Goal: Use online tool/utility: Utilize a website feature to perform a specific function

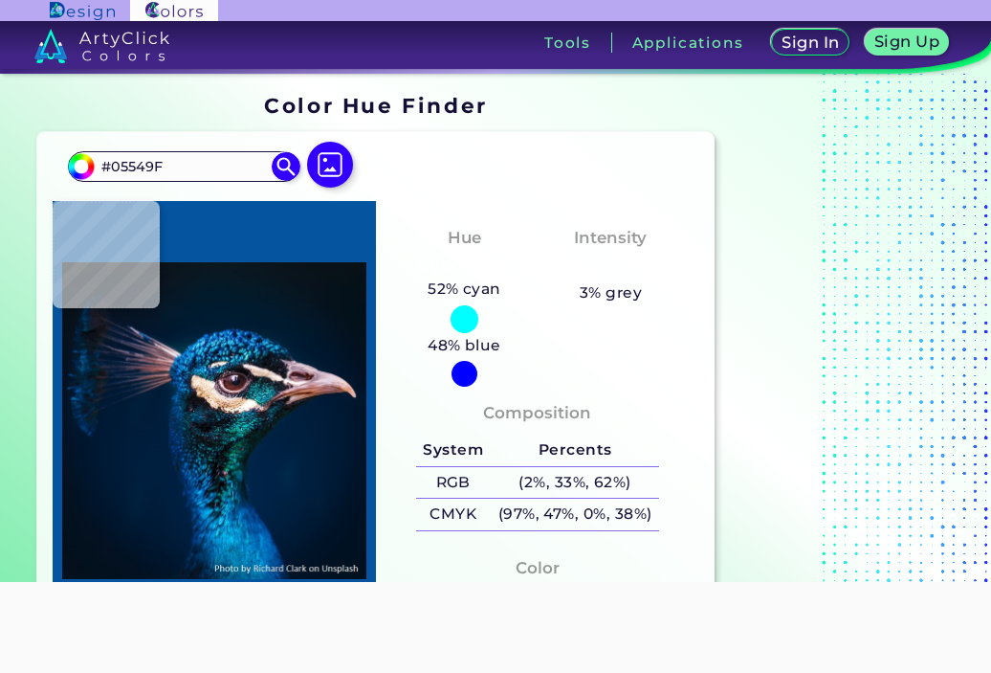
type input "#004993"
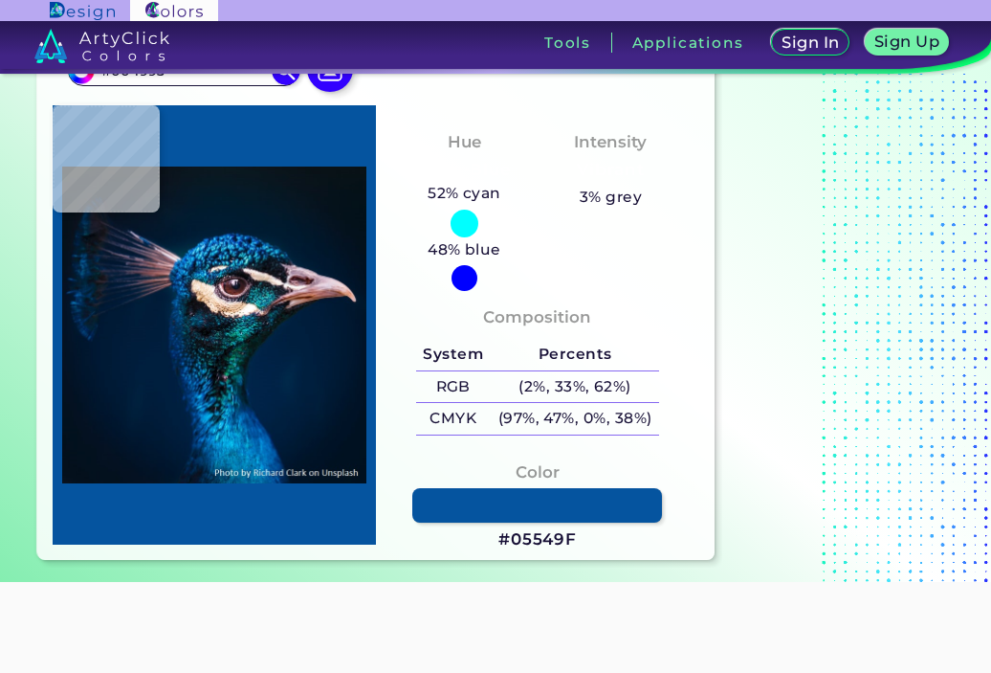
type input "#0150a1"
type input "#0150A1"
type input "#0053a2"
type input "#0053A2"
type input "#004691"
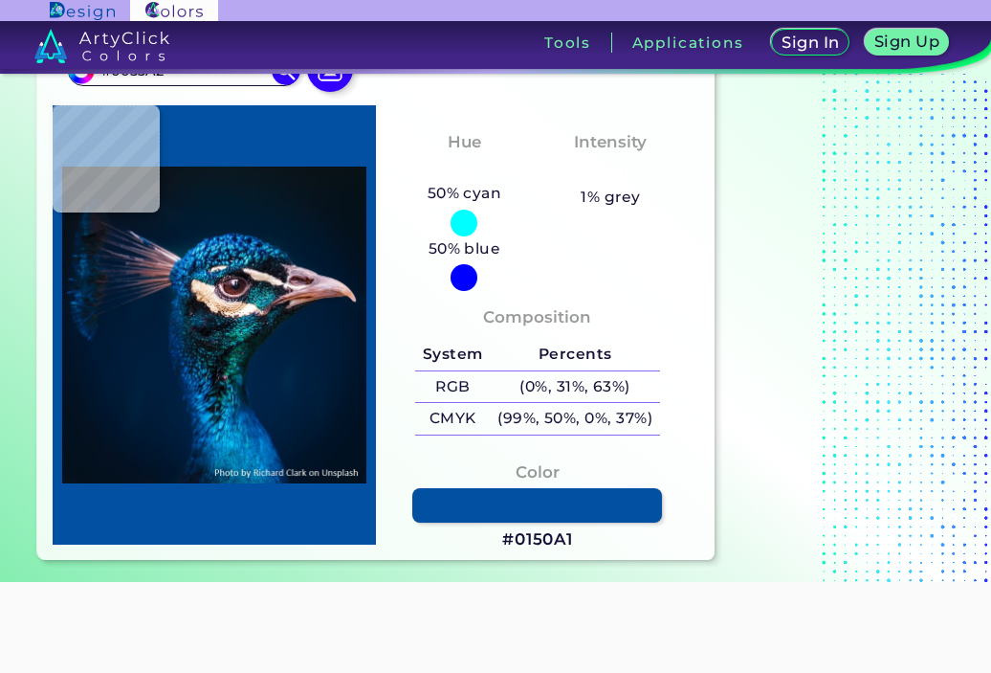
type input "#004691"
type input "#014694"
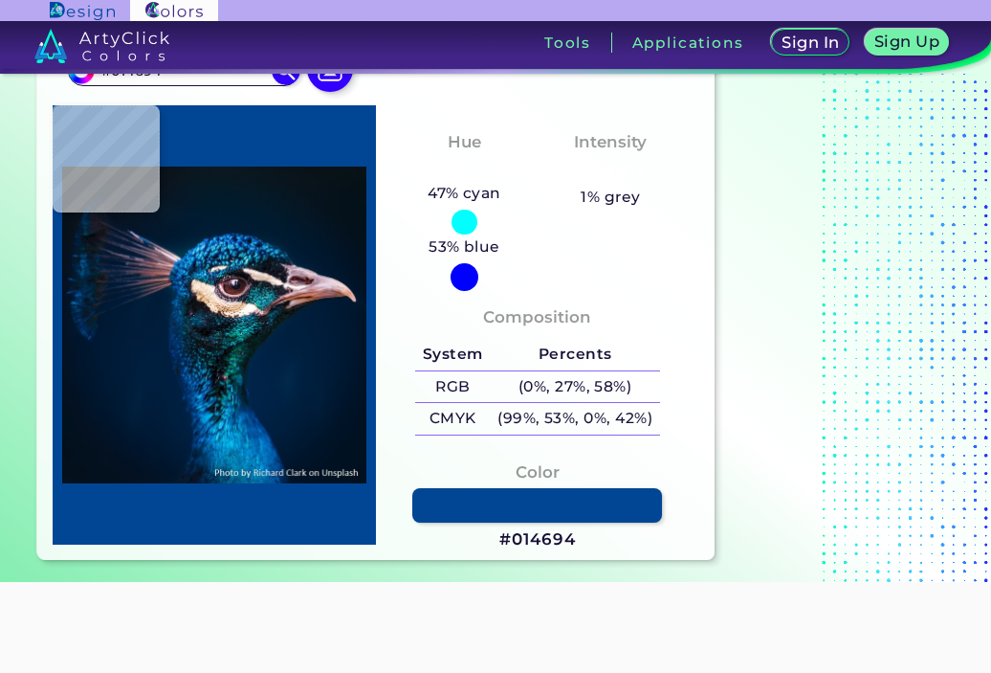
type input "#004c94"
type input "#004C94"
type input "#0254a1"
type input "#0254A1"
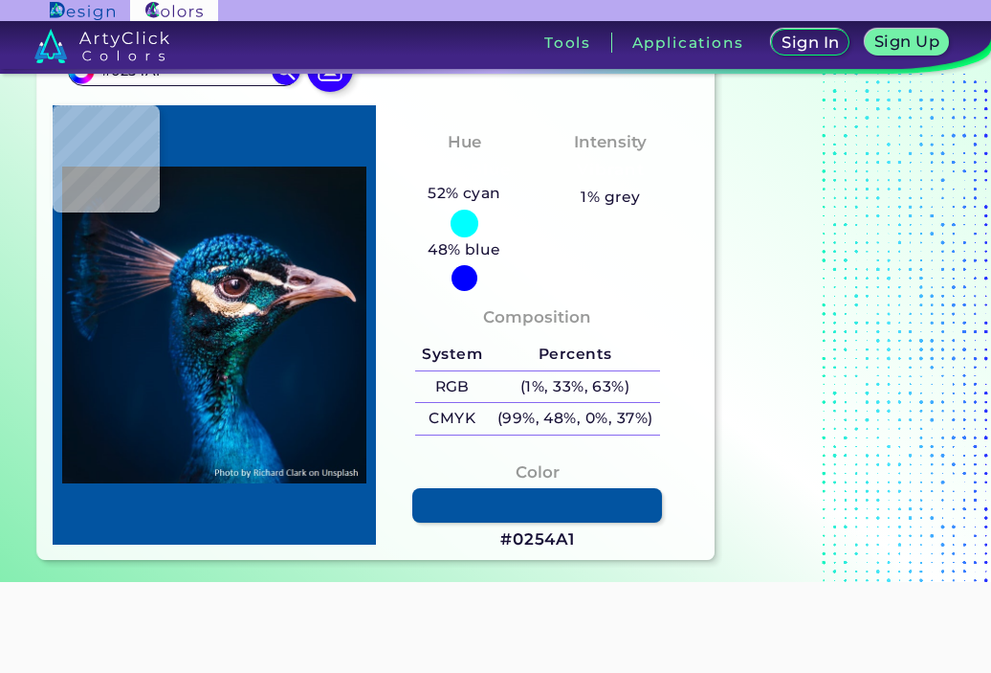
type input "#004a97"
type input "#004A97"
type input "#004894"
type input "#00498d"
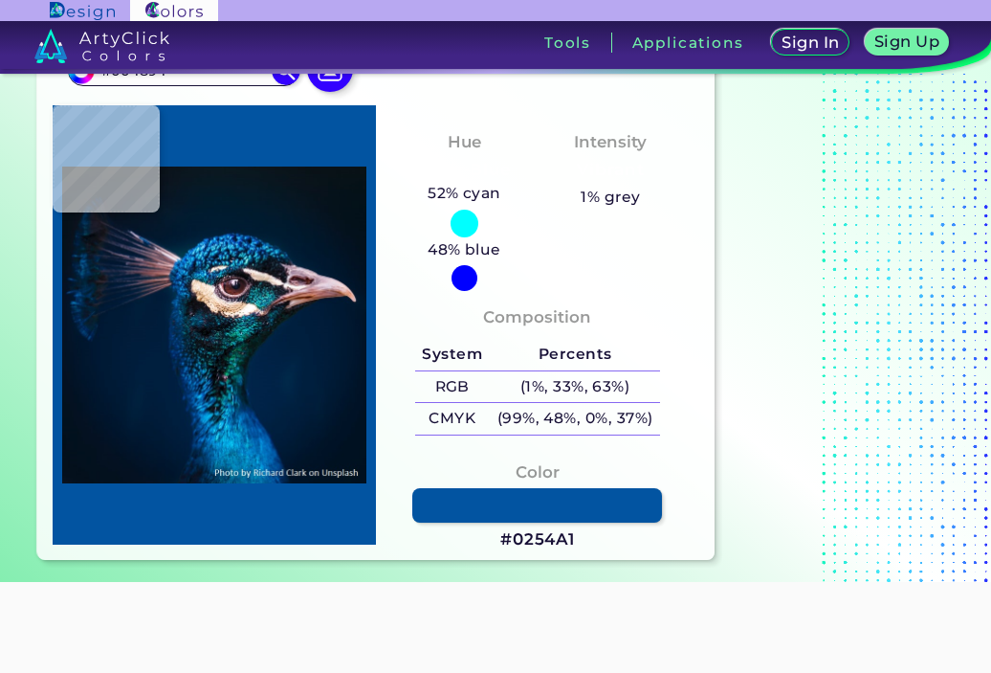
type input "#00498D"
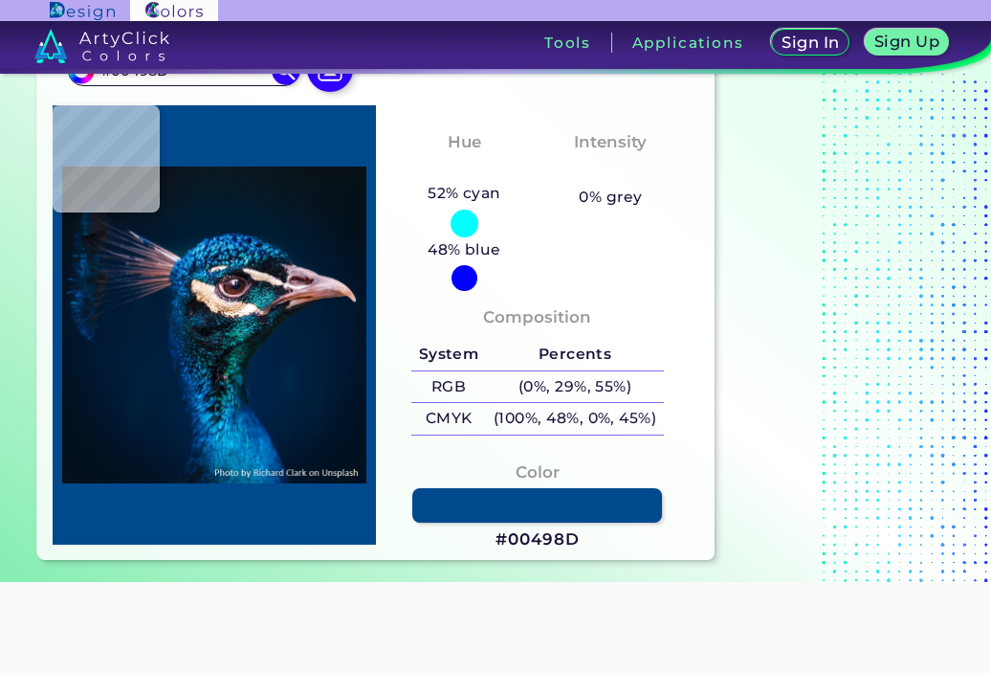
type input "#013b71"
type input "#013B71"
type input "#003170"
type input "#03255e"
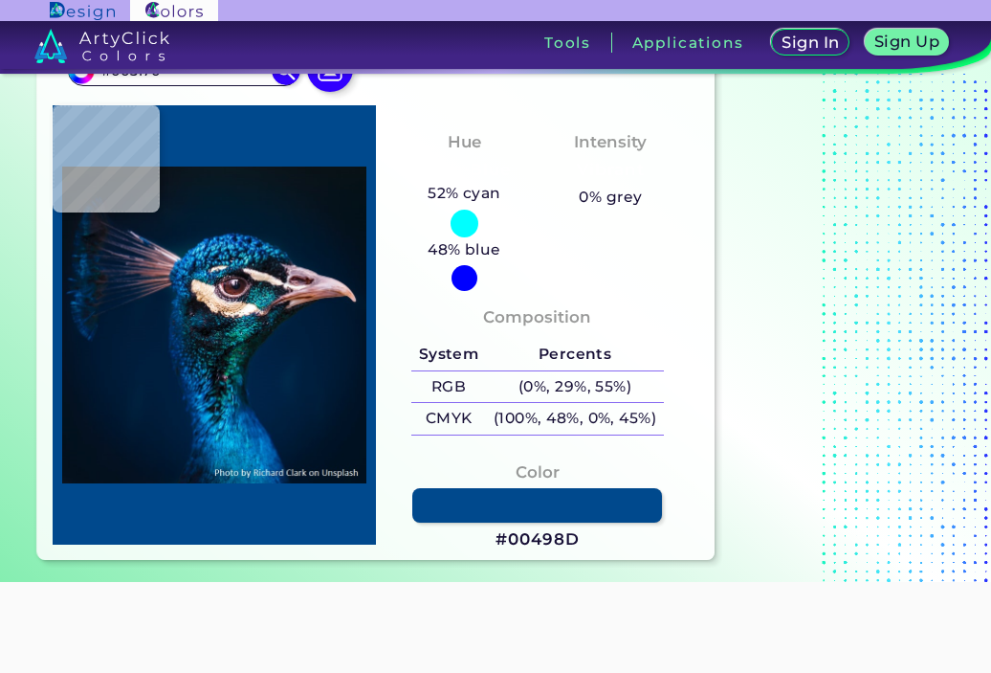
type input "#03255E"
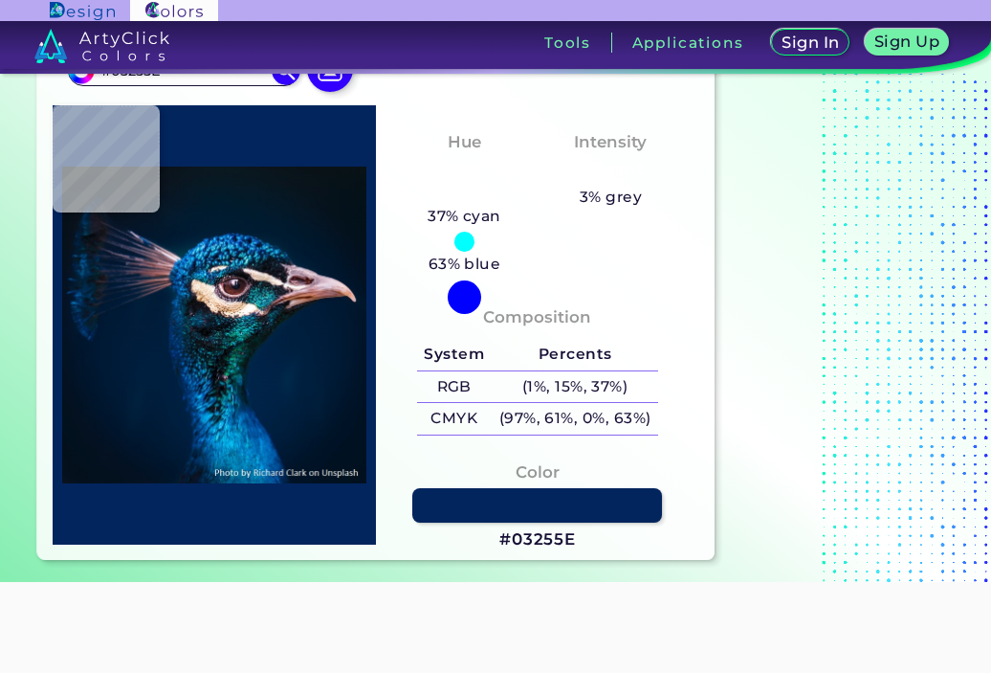
type input "#003573"
type input "#00397a"
type input "#00397A"
type input "#004892"
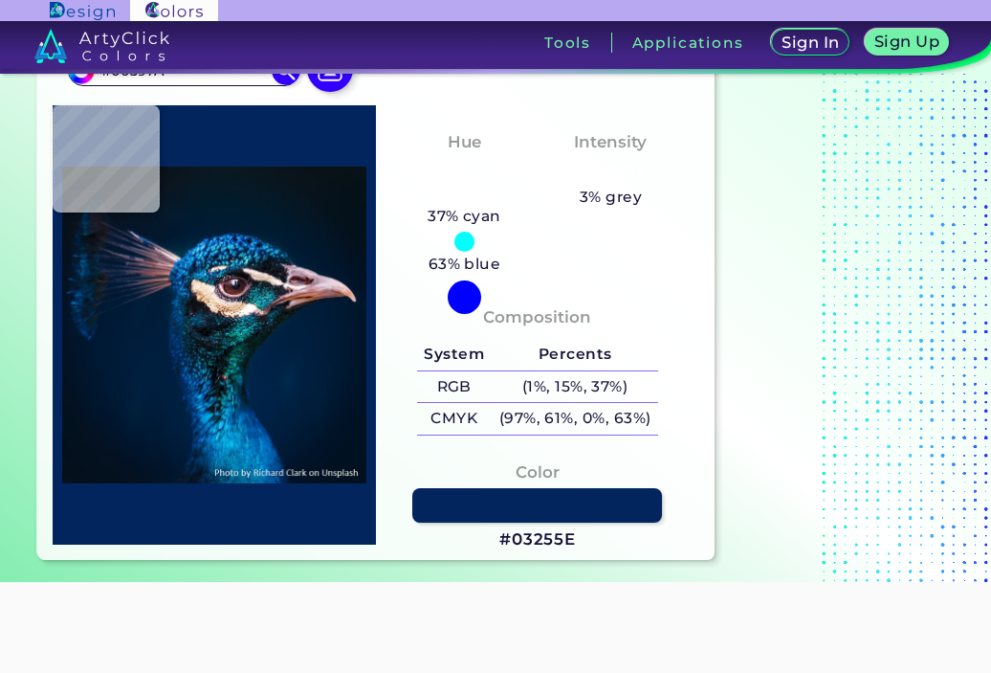
type input "#004892"
type input "#005198"
type input "#00498d"
type input "#00498D"
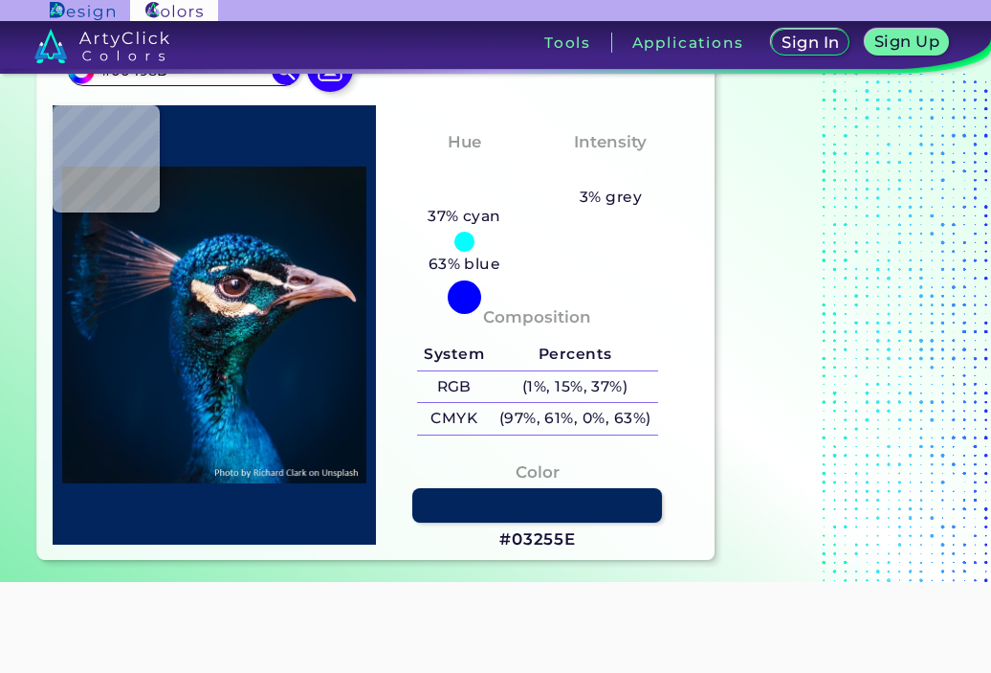
type input "#01448f"
type input "#01448F"
type input "#004a97"
type input "#004A97"
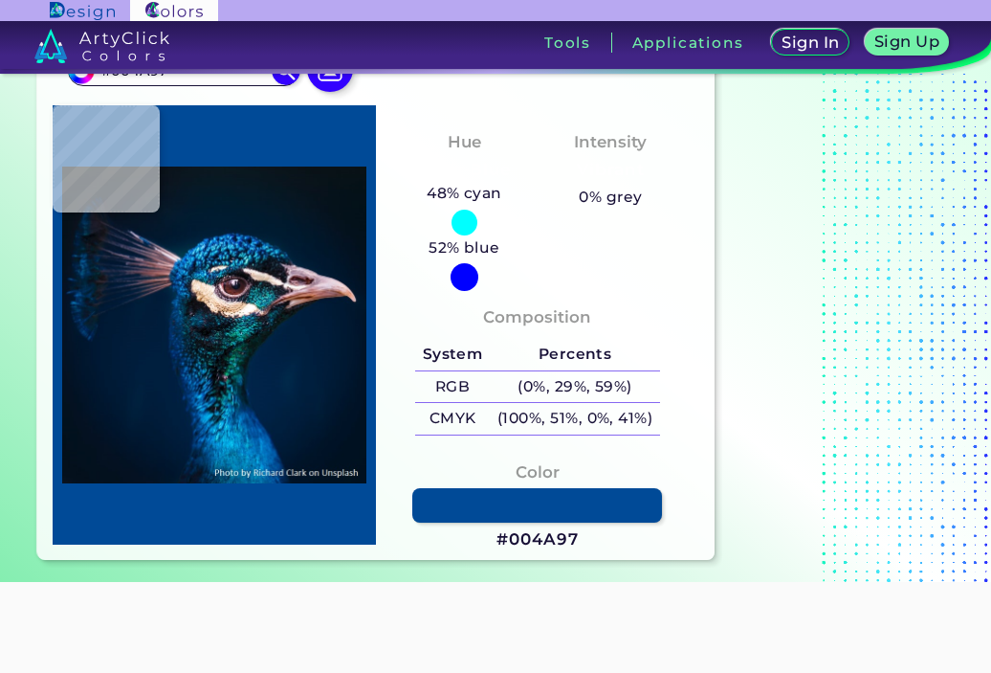
type input "#0159ab"
type input "#0159AB"
type input "#0667b5"
type input "#0667B5"
type input "#0361ae"
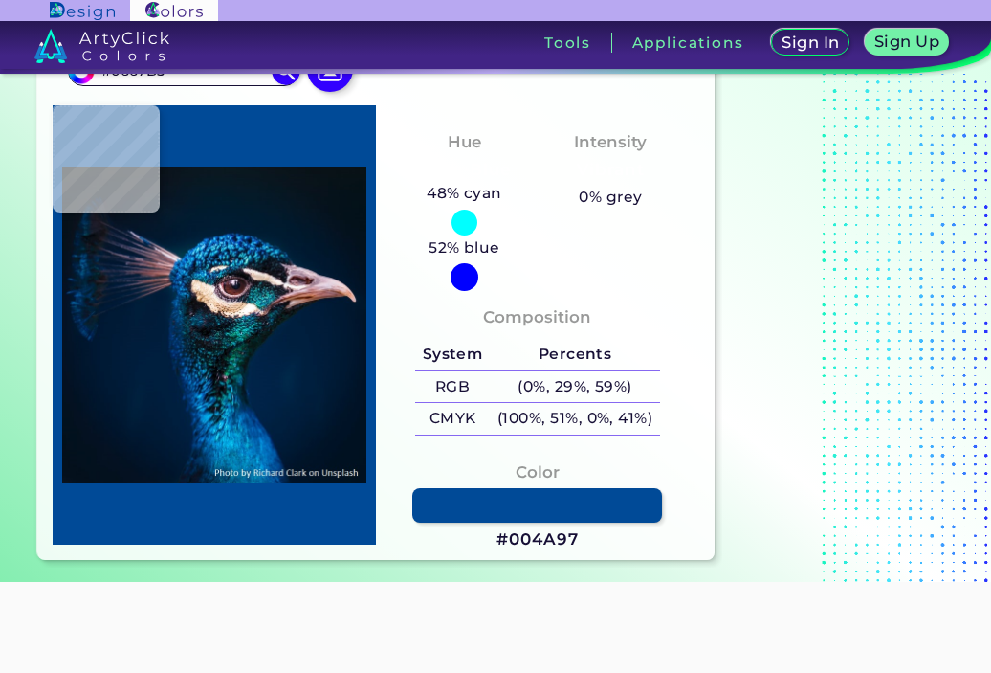
type input "#0361AE"
type input "#00529c"
type input "#00529C"
type input "#01519f"
type input "#01519F"
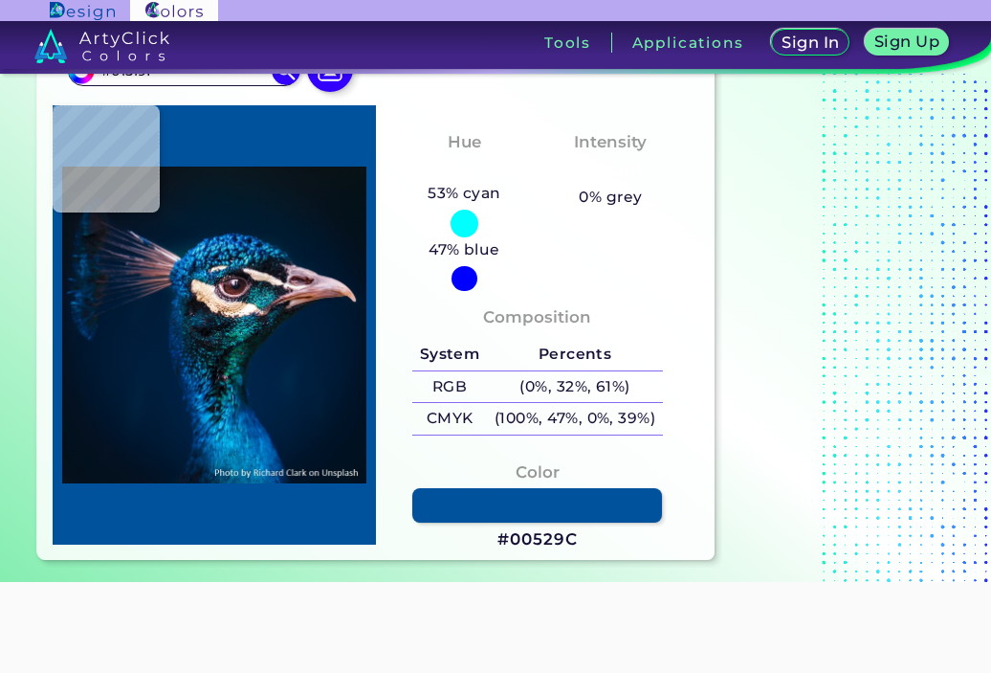
type input "#035ea7"
type input "#035EA7"
type input "#035eaa"
type input "#035EAA"
type input "#025fab"
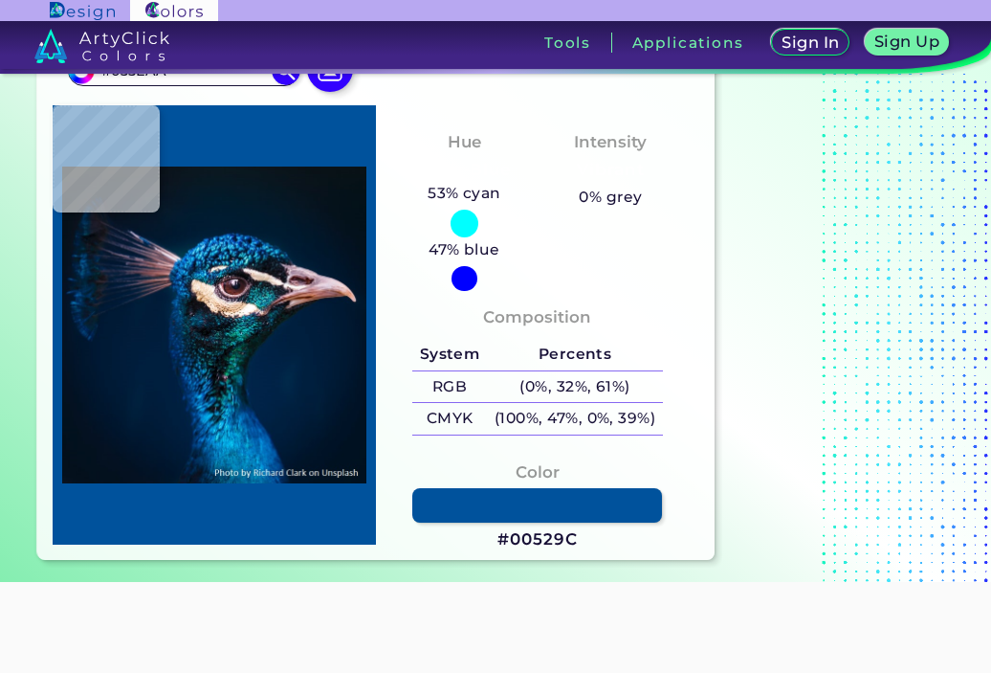
type input "#025FAB"
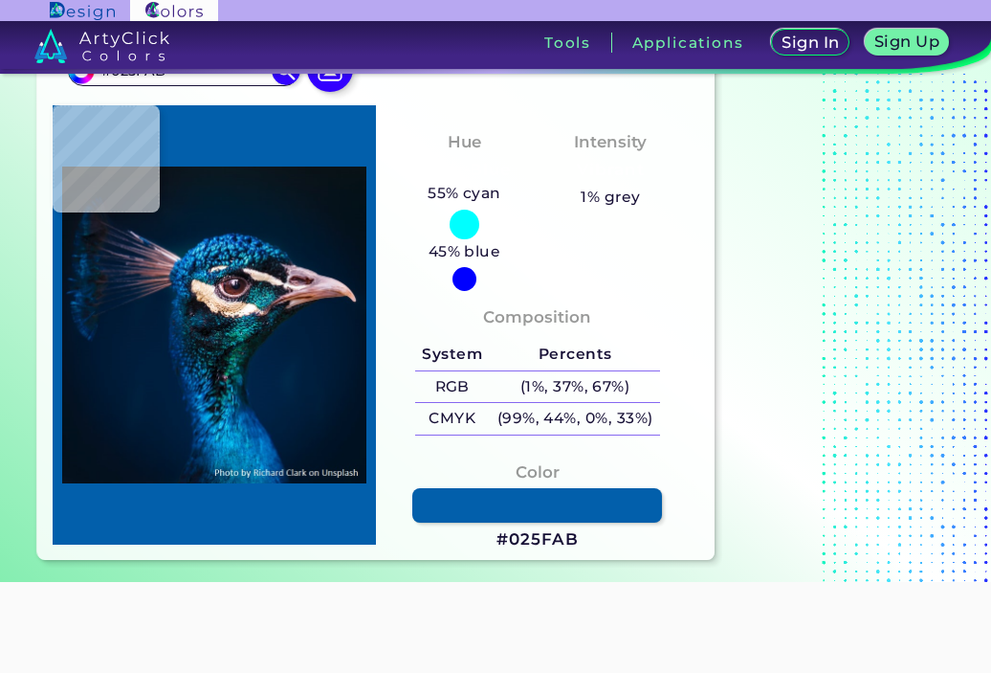
type input "#0051a2"
type input "#0051A2"
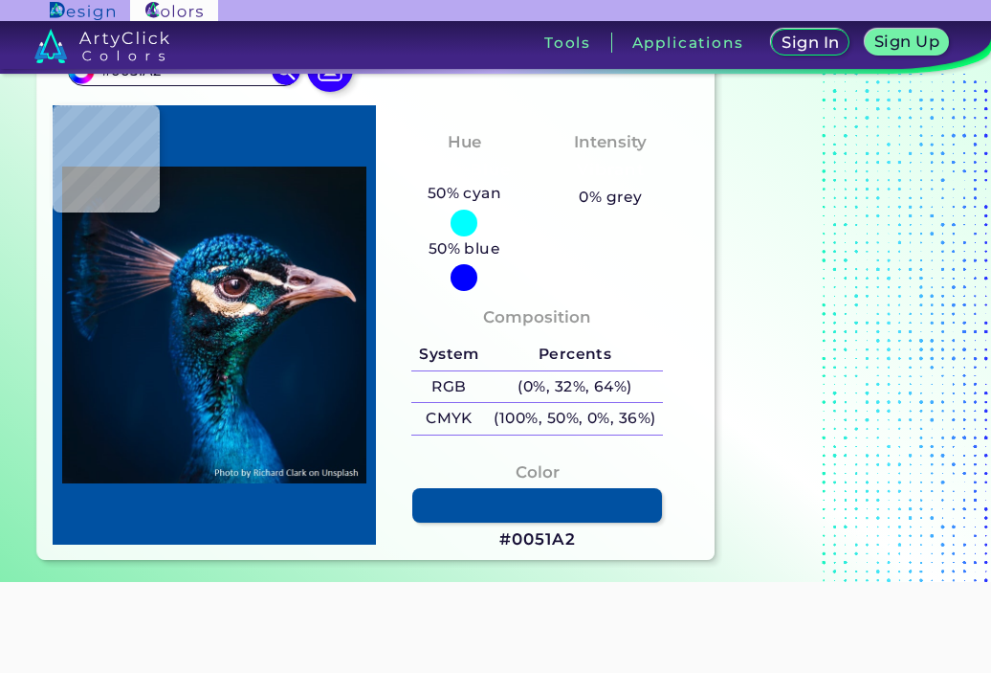
type input "#00529b"
type input "#00529B"
type input "#01579f"
type input "#01579F"
type input "#016aae"
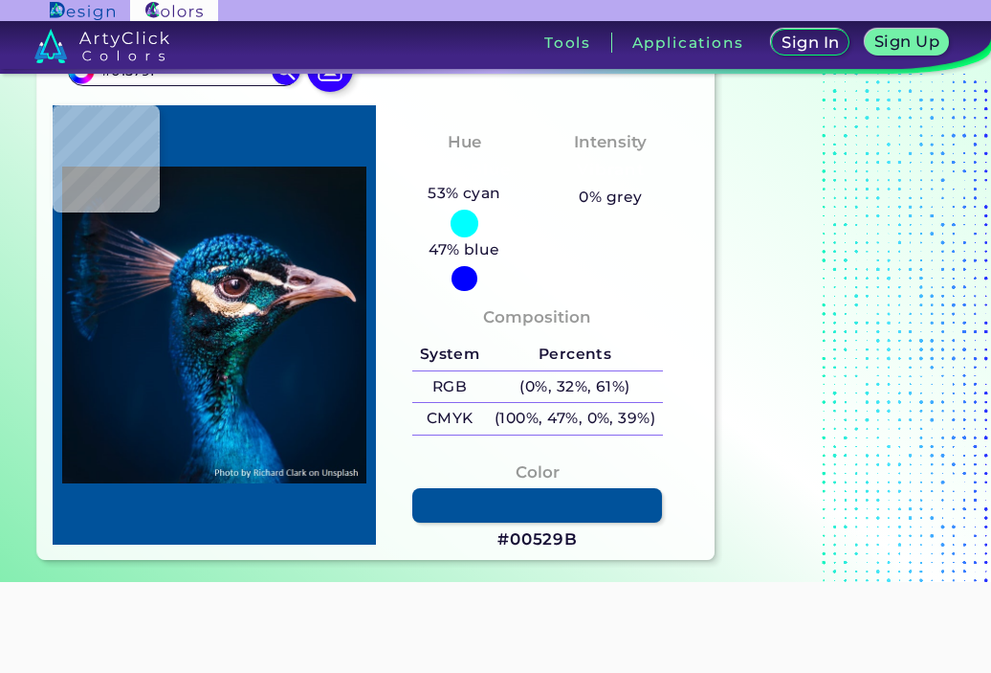
type input "#016AAE"
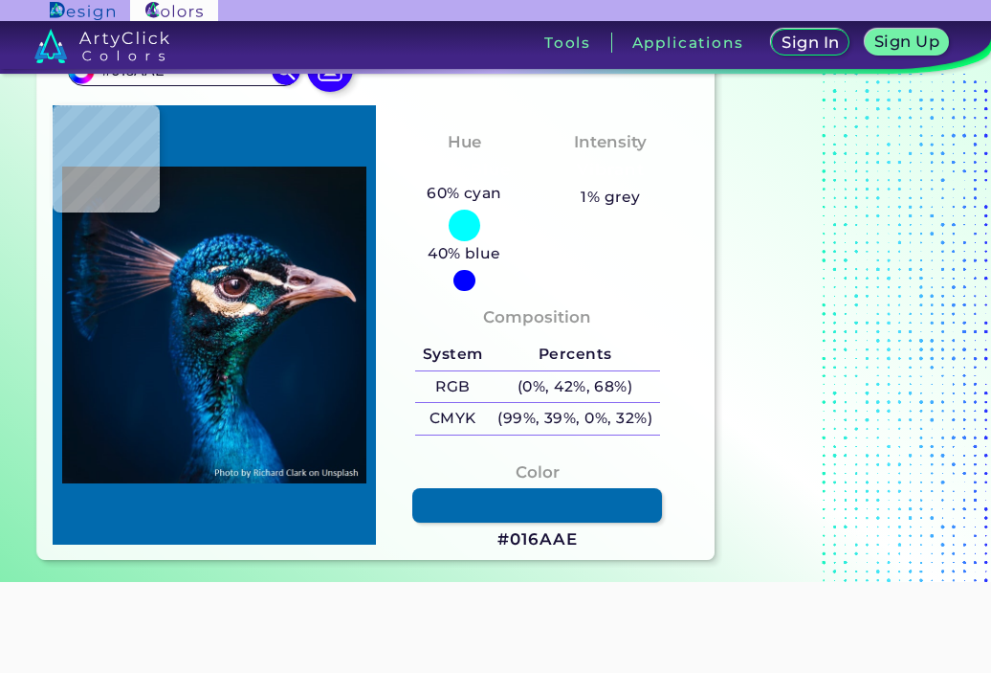
type input "#005da2"
type input "#005DA2"
type input "#01599c"
type input "#01599C"
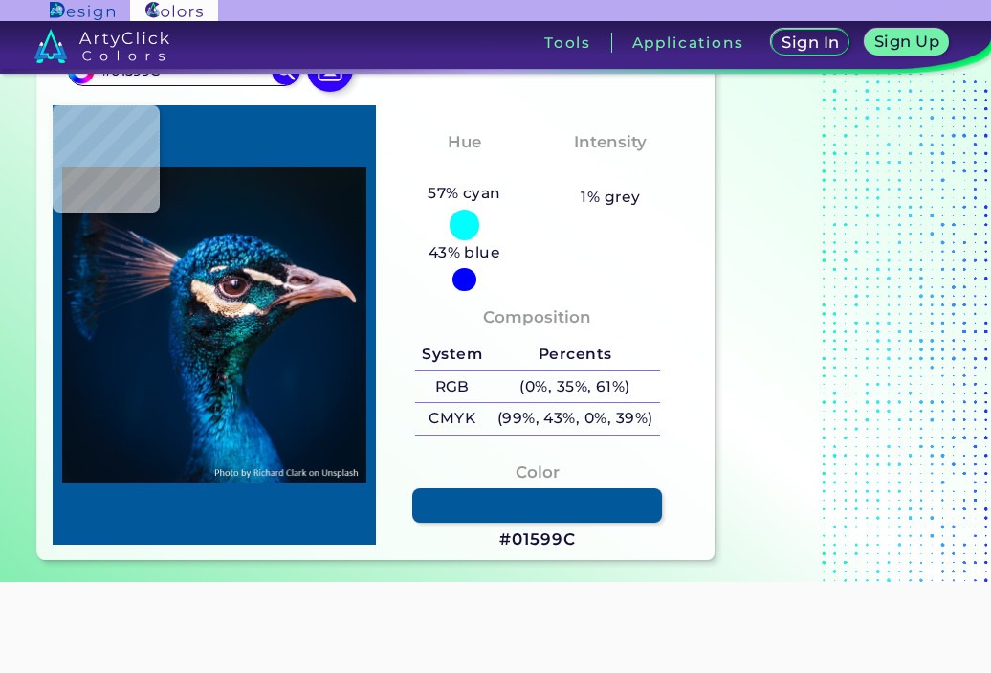
type input "#005193"
type input "#00478a"
type input "#00478A"
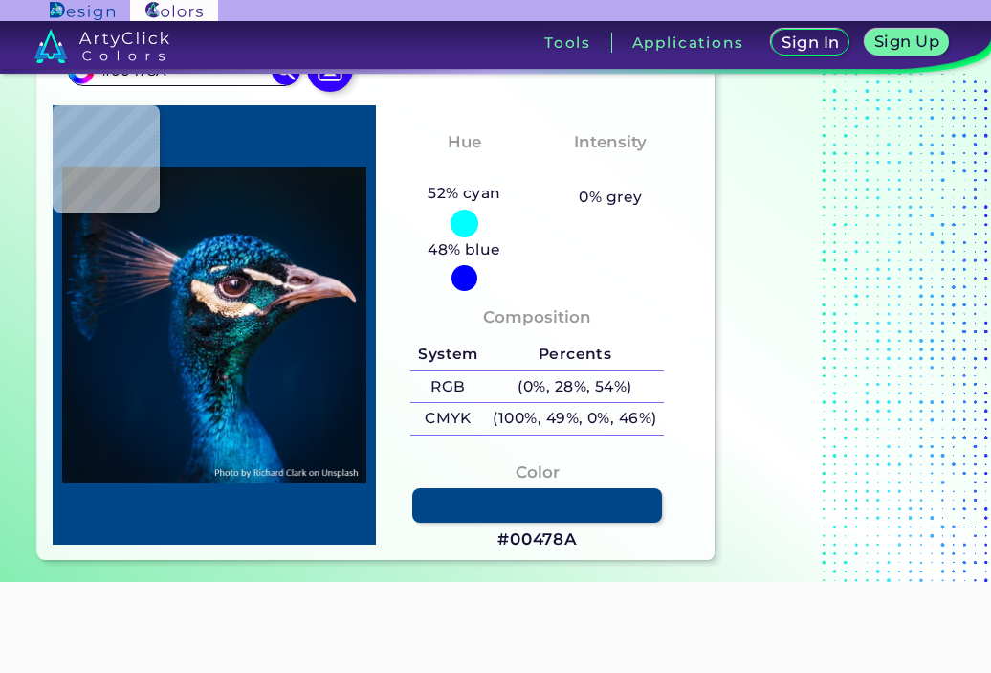
type input "#004284"
type input "#003c7b"
type input "#003C7B"
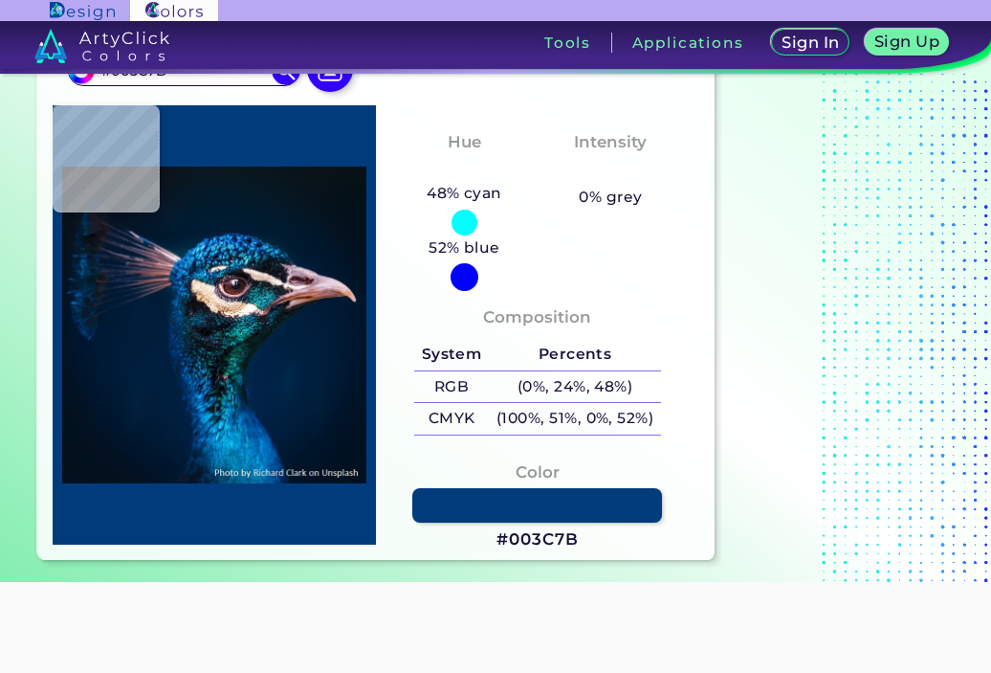
type input "#004b8c"
type input "#004B8C"
type input "#055b9f"
type input "#055B9F"
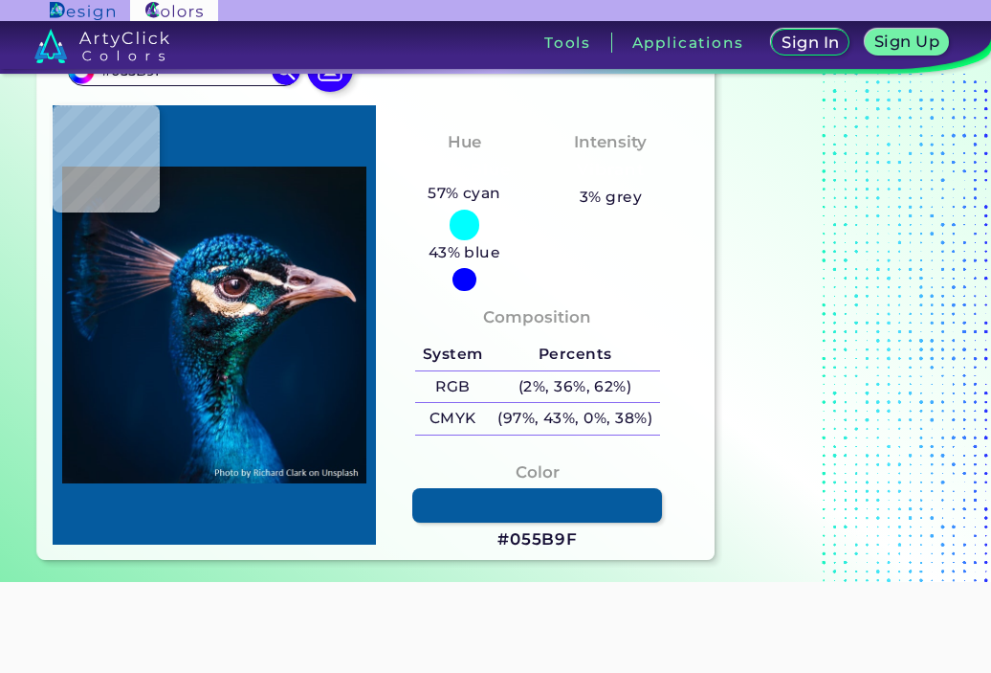
type input "#075ea1"
type input "#075EA1"
type input "#004184"
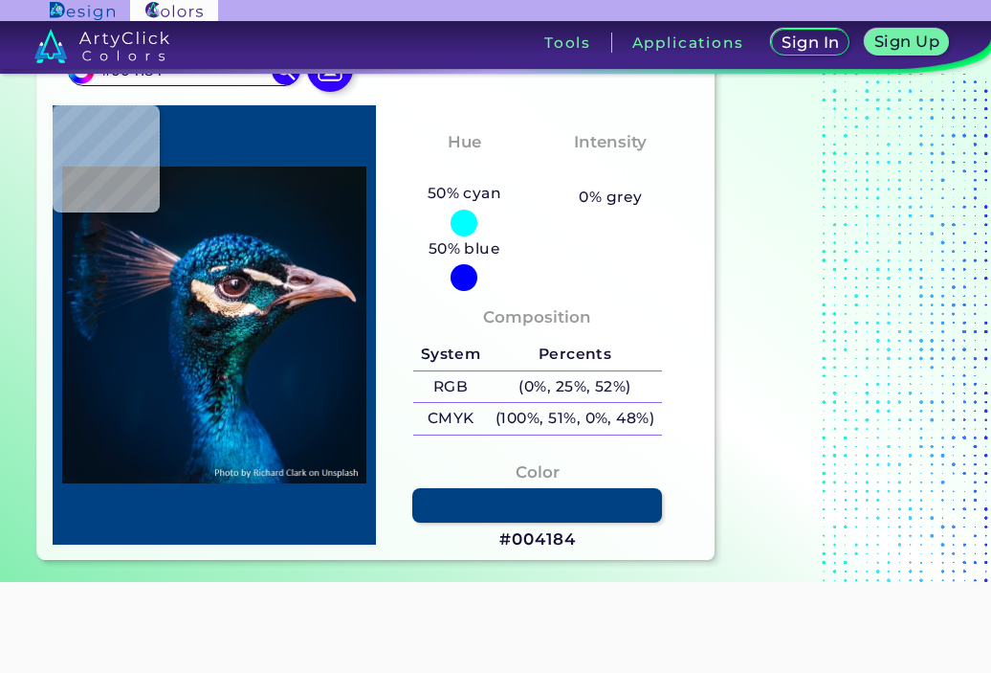
type input "#023b7e"
type input "#023B7E"
type input "#003a77"
type input "#003A77"
type input "#002b5e"
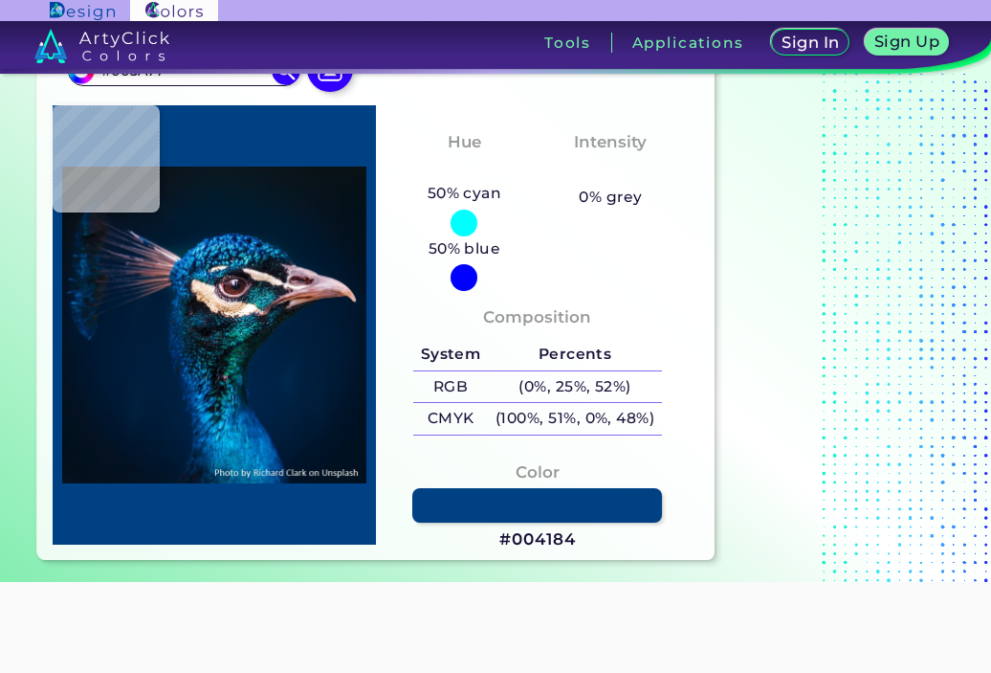
type input "#002B5E"
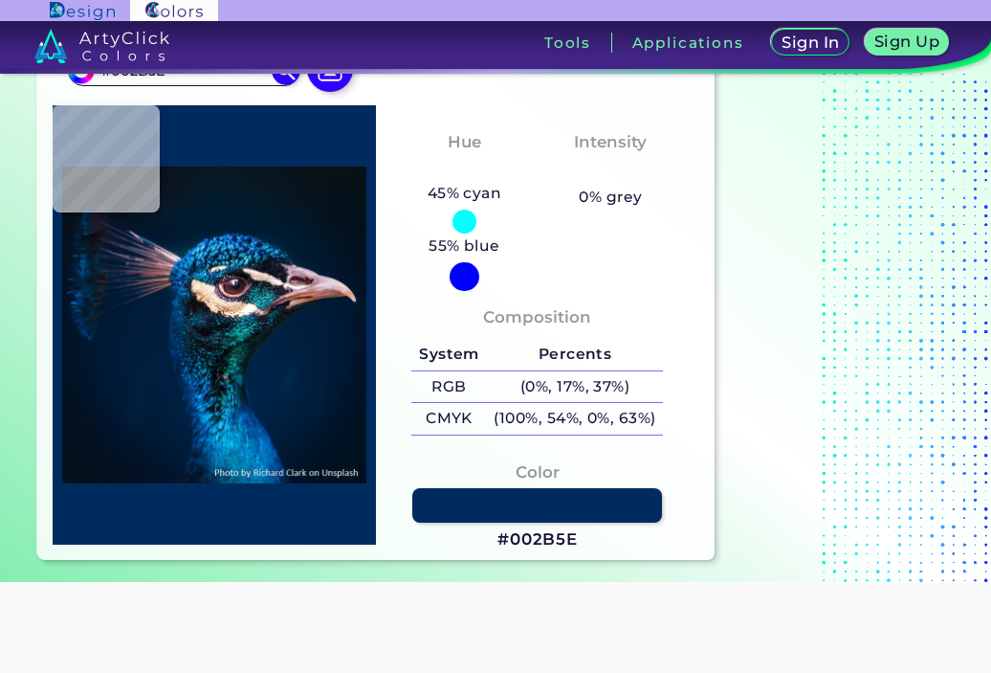
type input "#002b59"
type input "#002B59"
type input "#012d62"
type input "#012D62"
type input "#01366c"
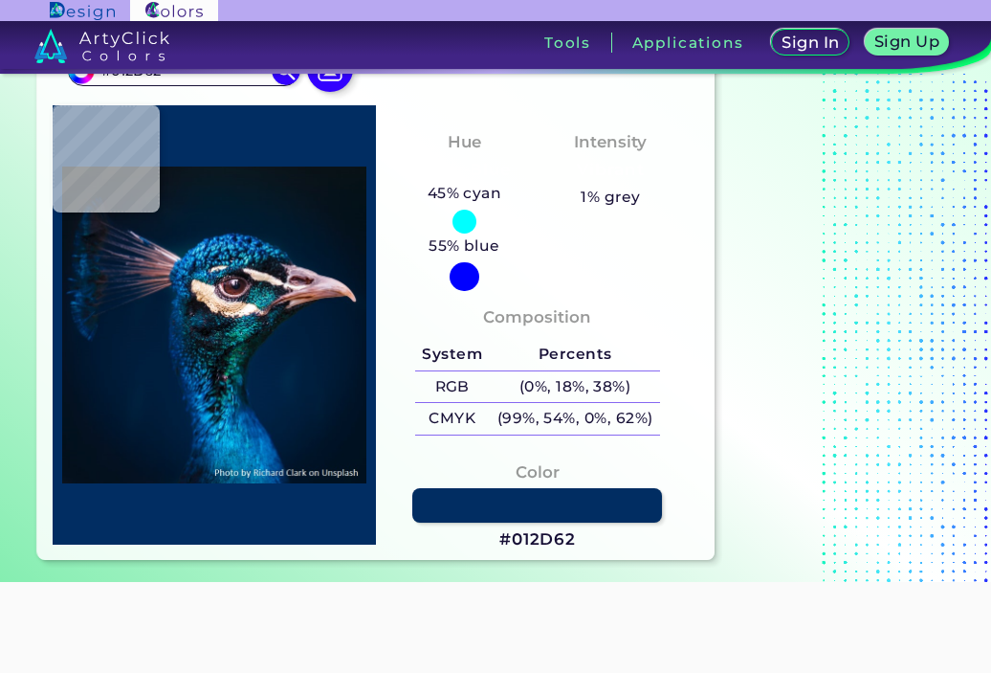
type input "#01366C"
type input "#033464"
type input "#00325f"
type input "#00325F"
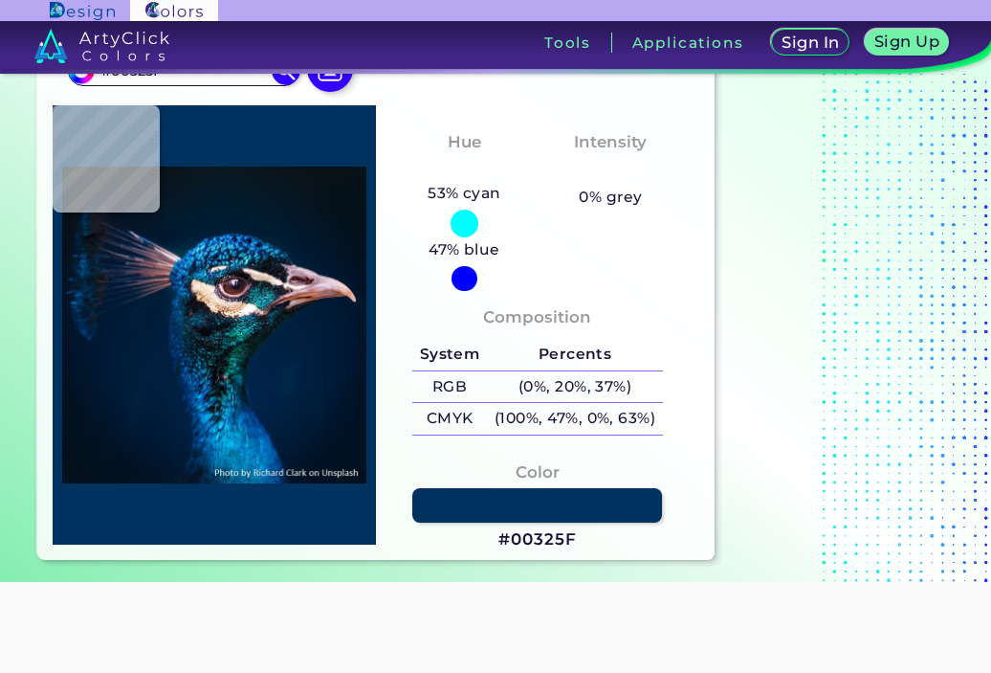
type input "#003665"
type input "#04376f"
type input "#04376F"
type input "#063d7b"
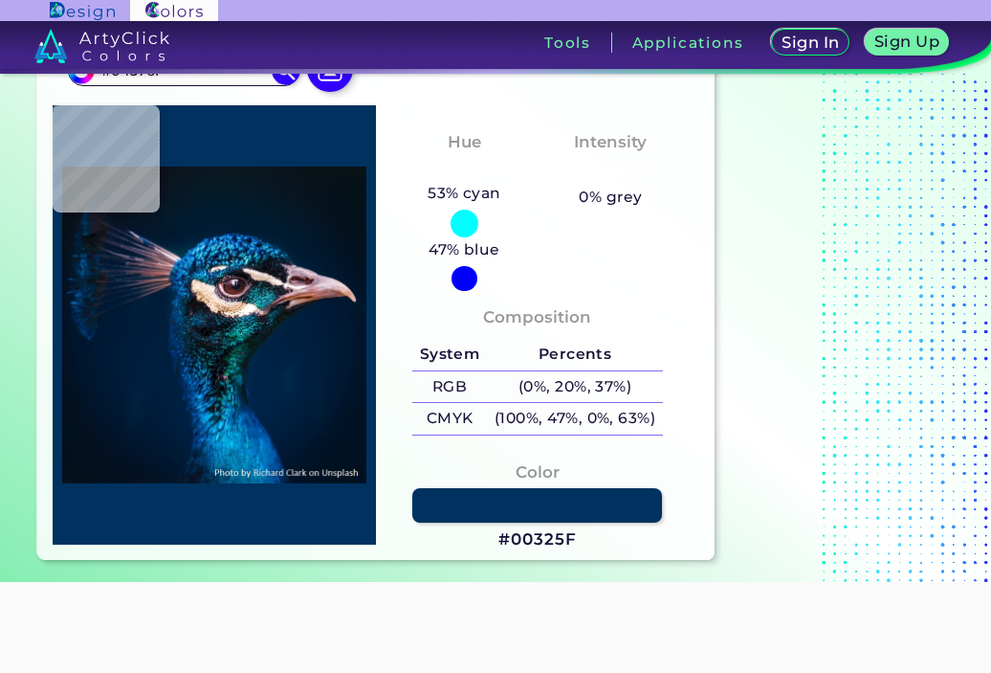
type input "#063D7B"
type input "#005ba7"
type input "#005BA7"
type input "#0466b0"
type input "#0466B0"
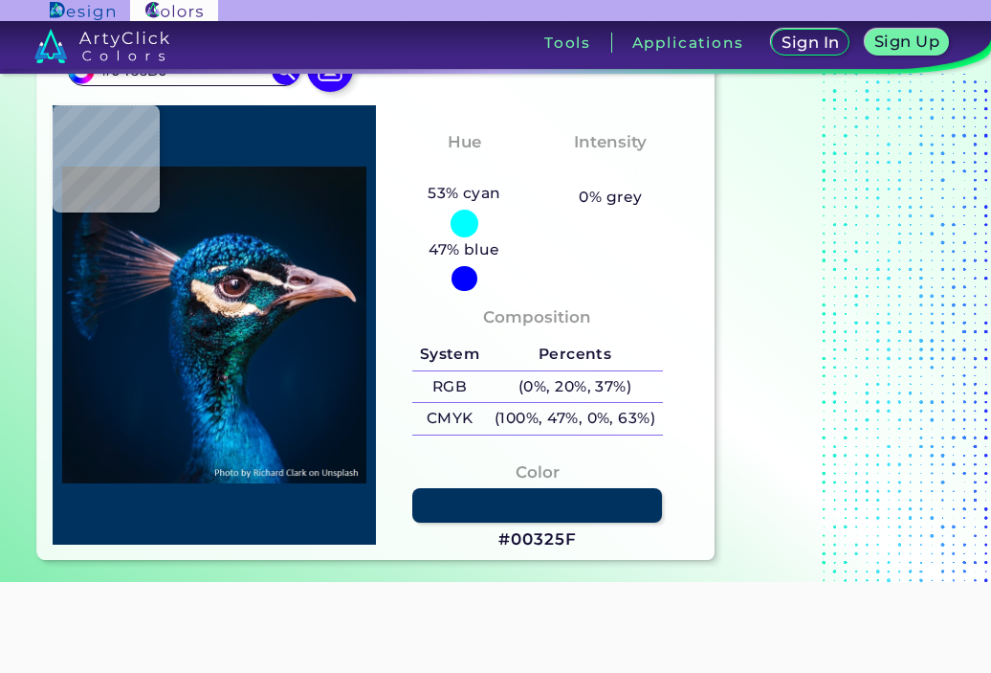
type input "#0564b0"
type input "#0564B0"
type input "#004b8f"
type input "#004B8F"
type input "#026cb0"
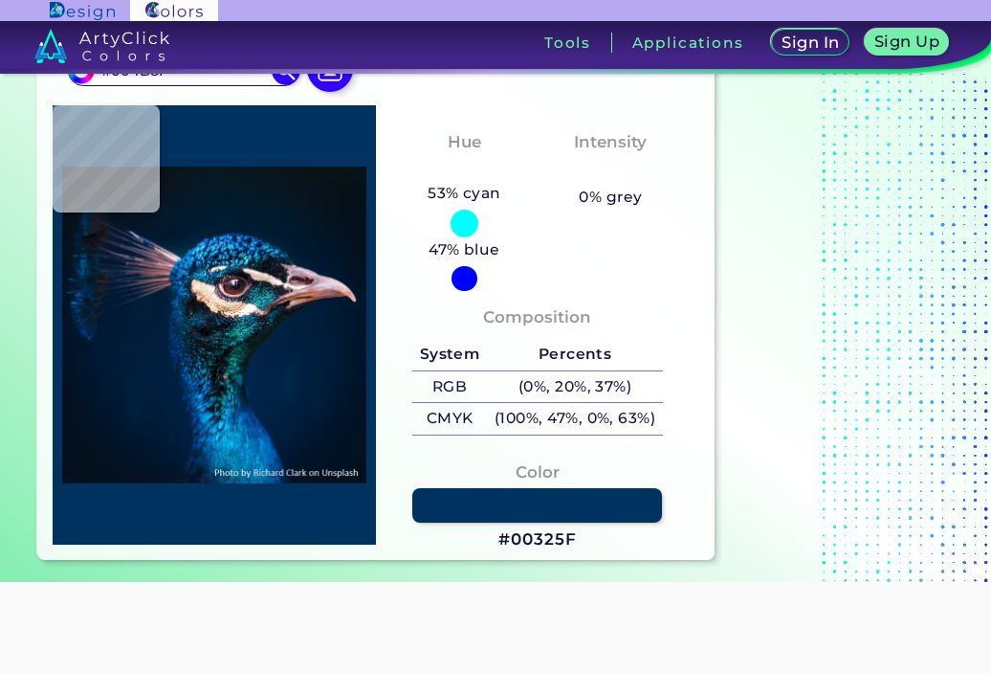
type input "#026CB0"
type input "#0a82c7"
type input "#0A82C7"
type input "#0469ab"
type input "#0469AB"
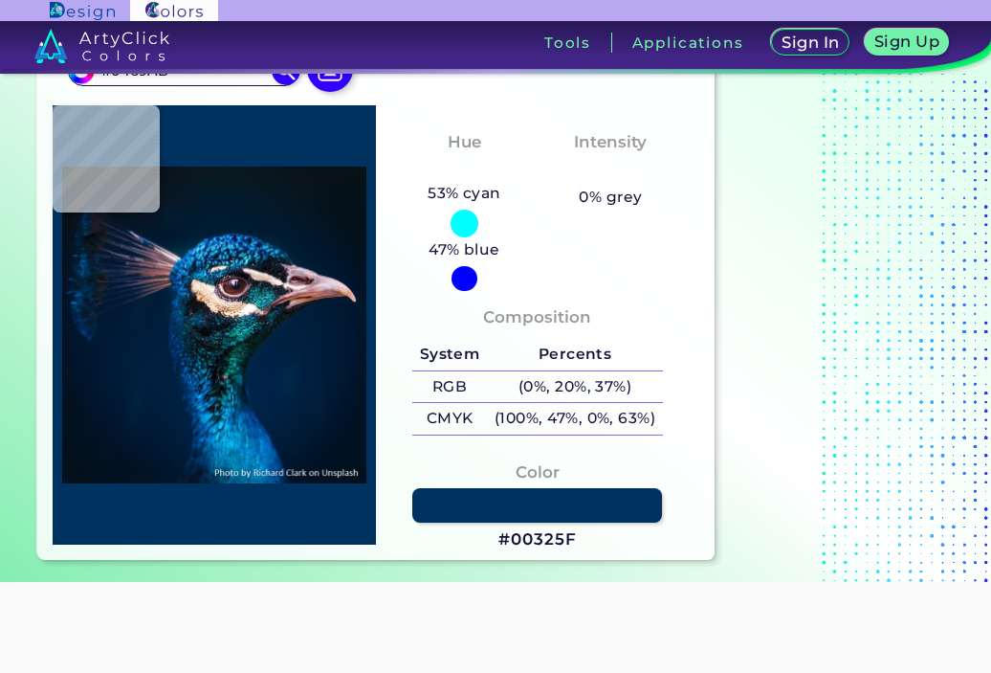
type input "#1192d4"
type input "#1192D4"
type input "#1face9"
type input "#1FACE9"
type input "#0890c0"
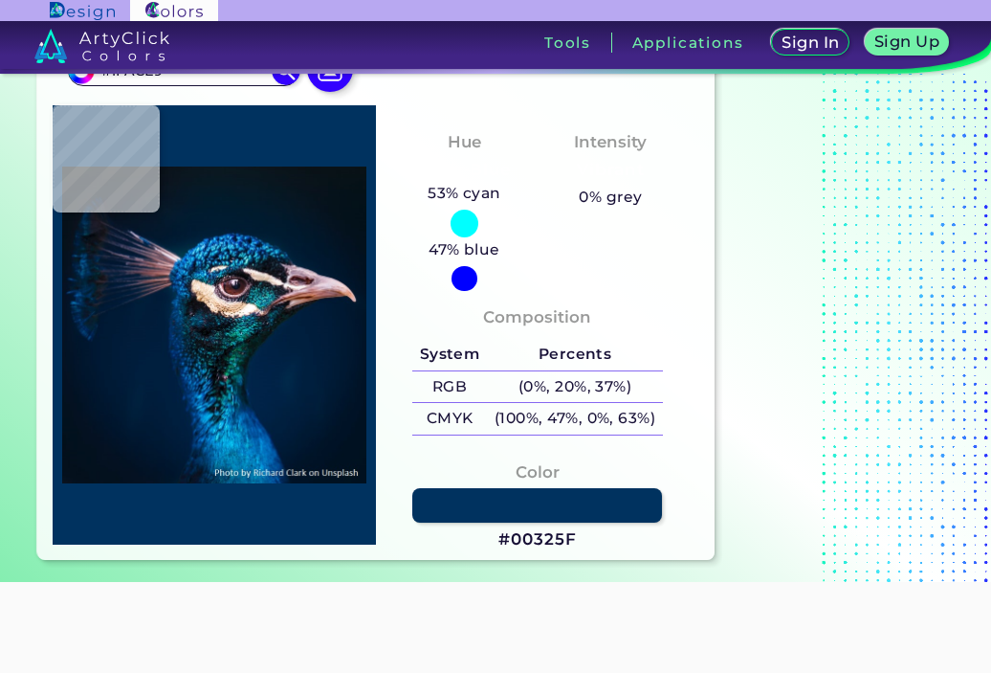
type input "#0890C0"
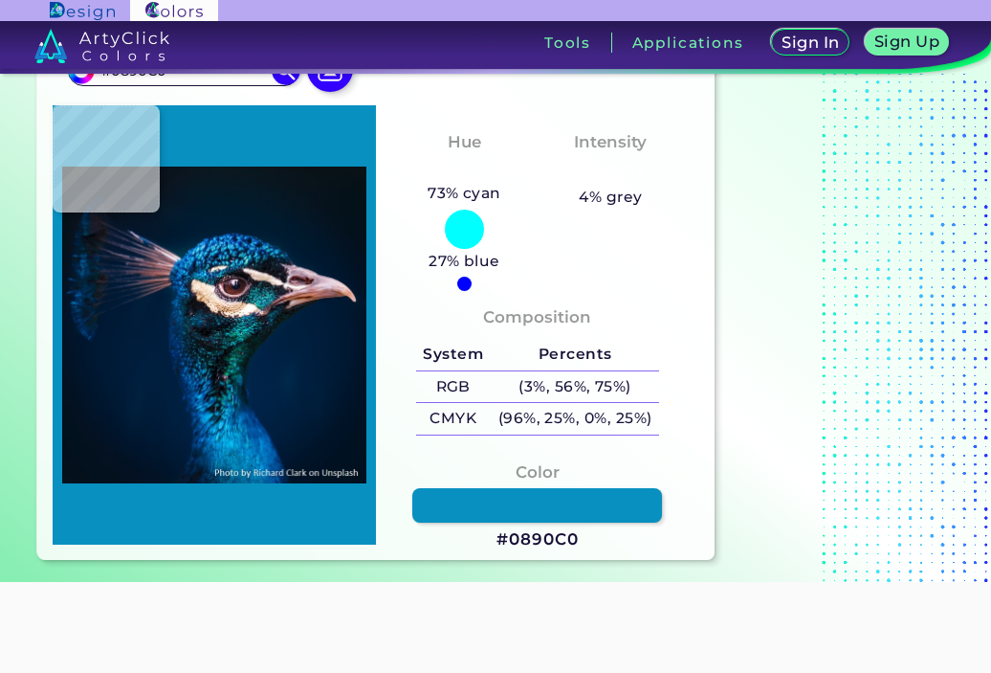
type input "#0d98cb"
type input "#0D98CB"
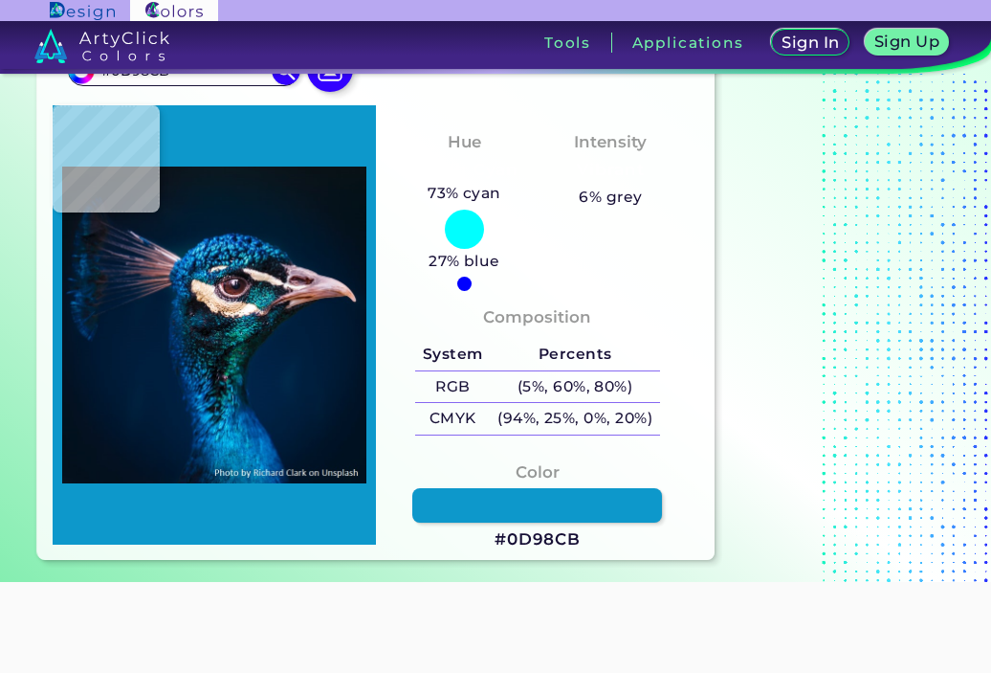
type input "#006eab"
type input "#006EAB"
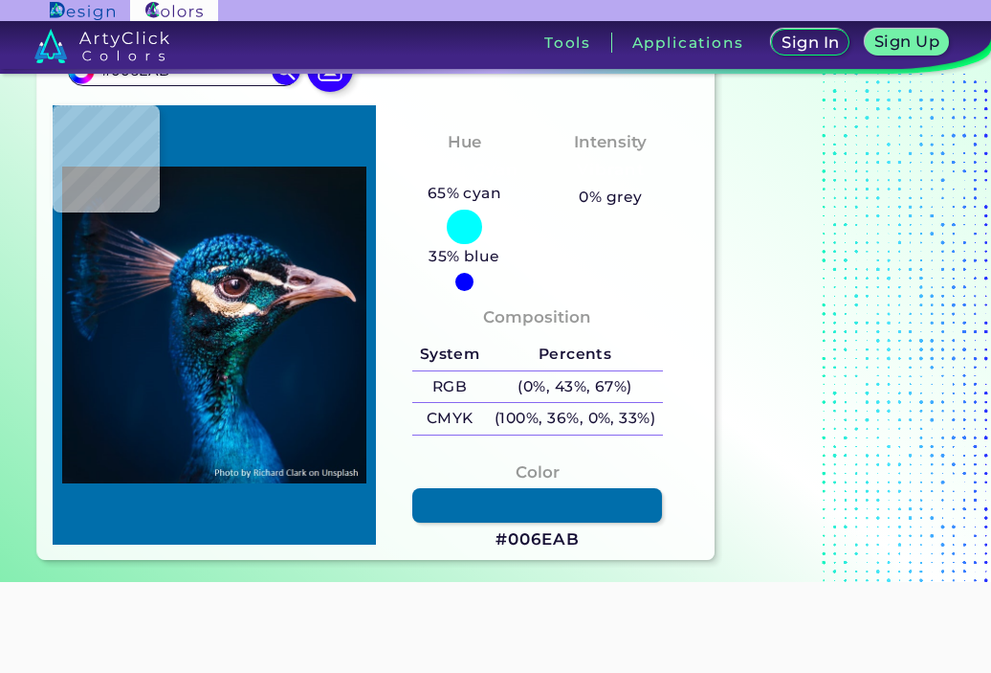
type input "#0782c1"
type input "#0782C1"
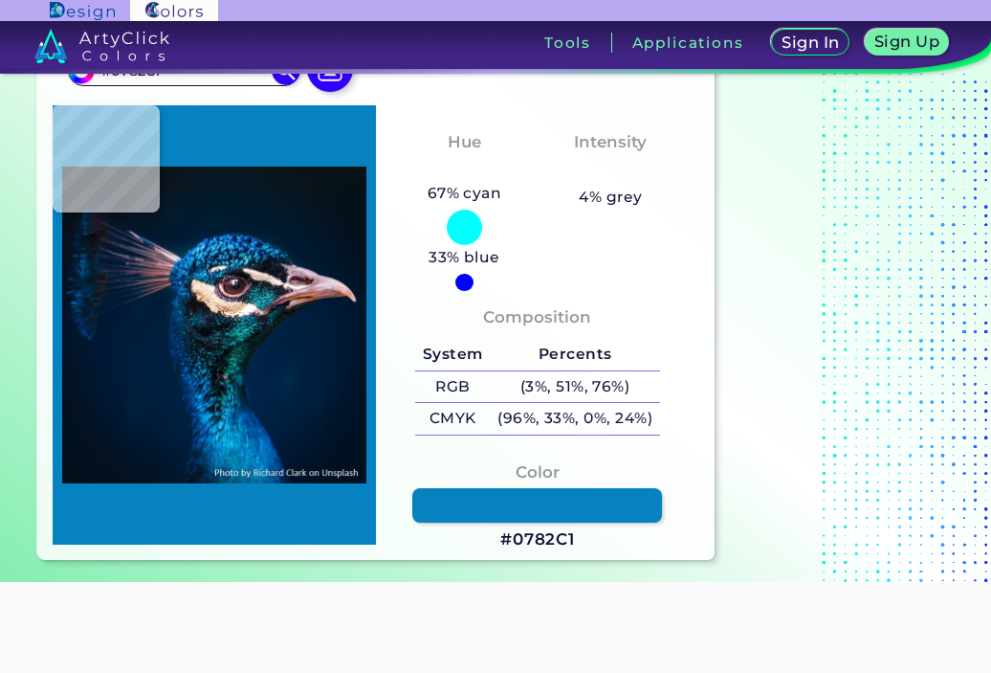
type input "#047cbc"
type input "#047CBC"
type input "#0068af"
type input "#0068AF"
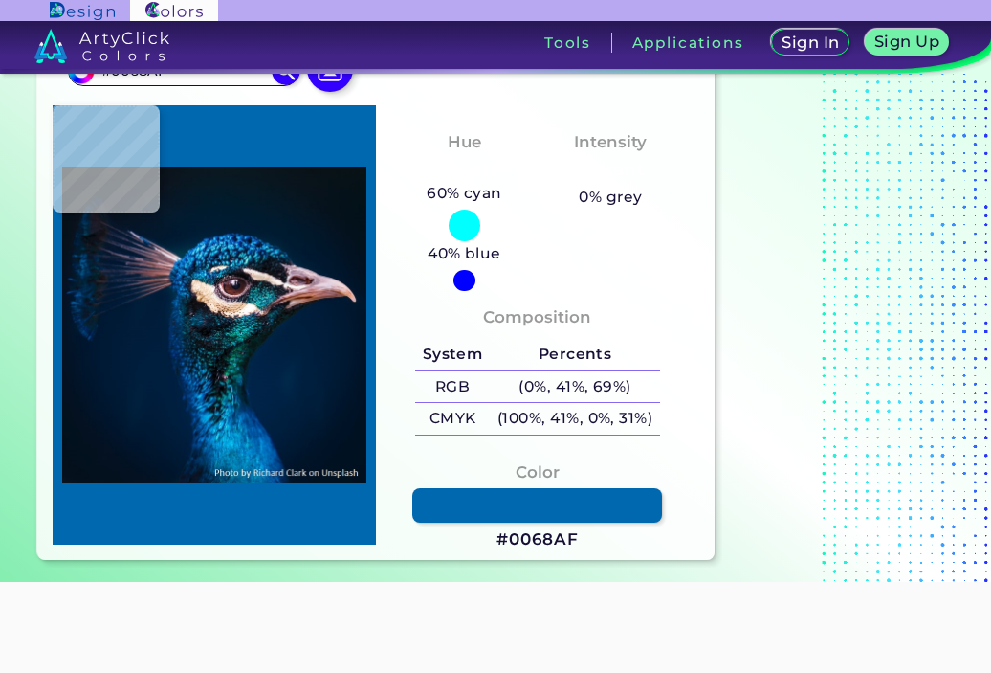
type input "#0772bb"
type input "#0772BB"
type input "#016db2"
type input "#016DB2"
type input "#0375b9"
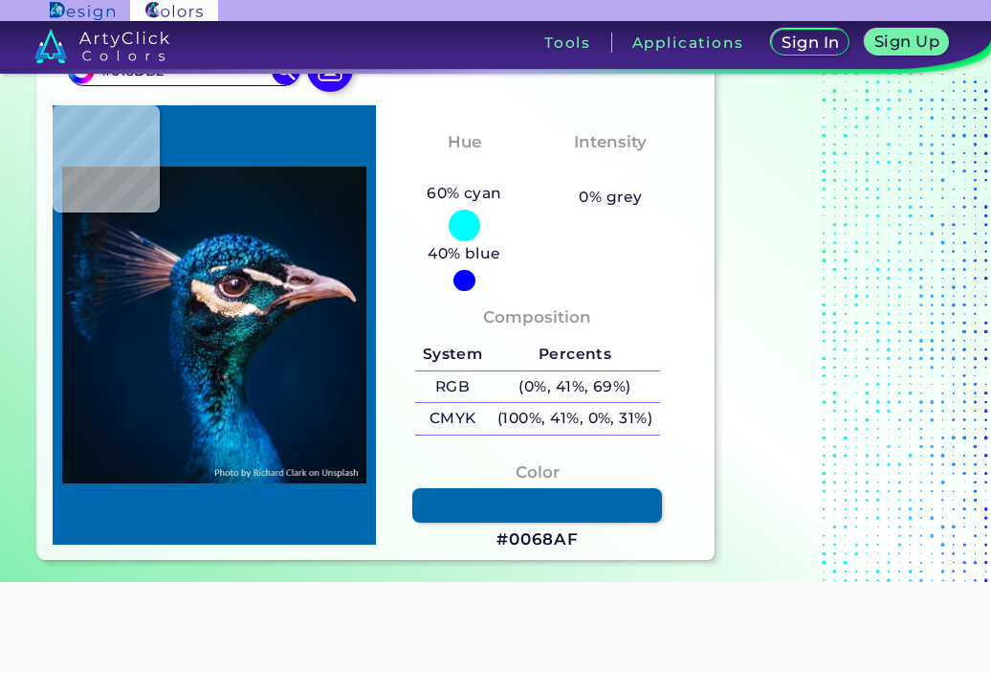
type input "#0375B9"
type input "#0376b9"
type input "#0376B9"
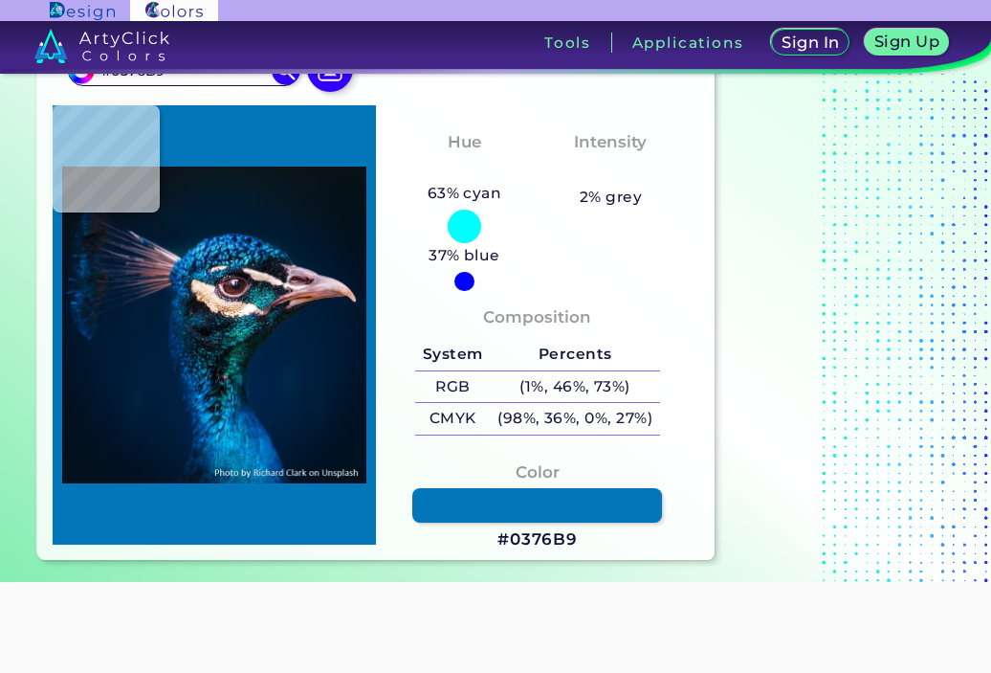
type input "#0489c1"
type input "#0489C1"
type input "#1196c8"
type input "#1196C8"
type input "#00609a"
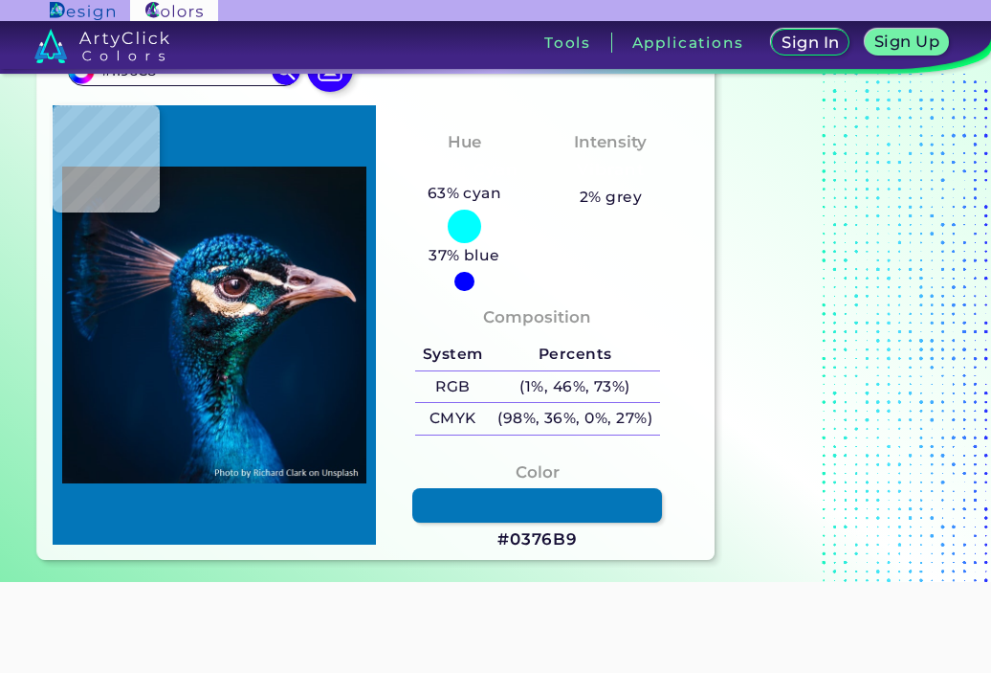
type input "#00609A"
type input "#005a98"
type input "#005A98"
type input "#0878b5"
type input "#0878B5"
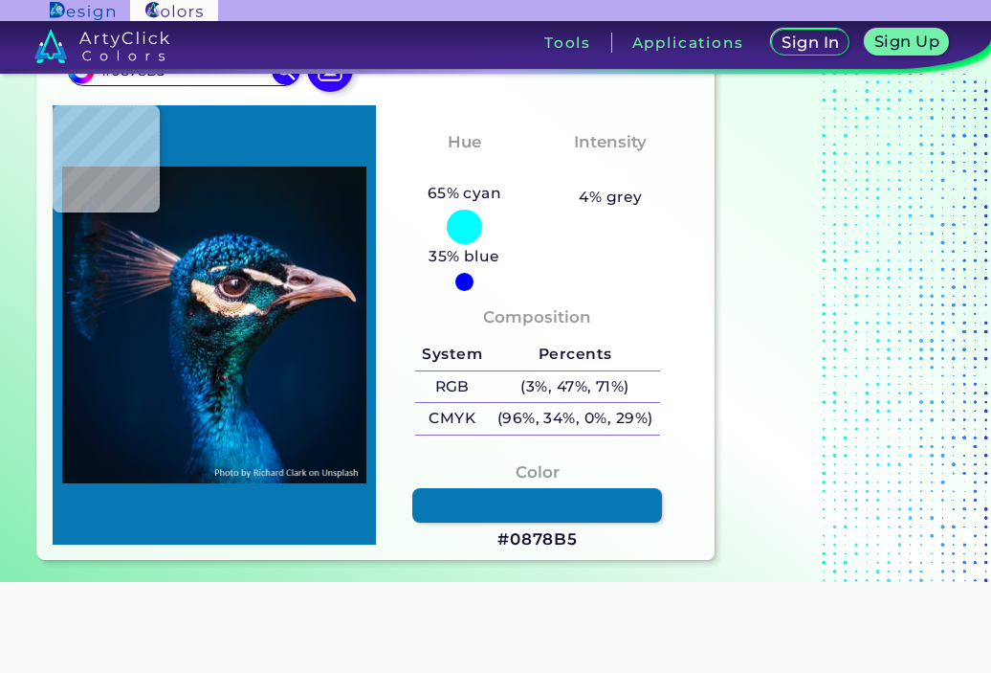
type input "#0594cd"
type input "#0594CD"
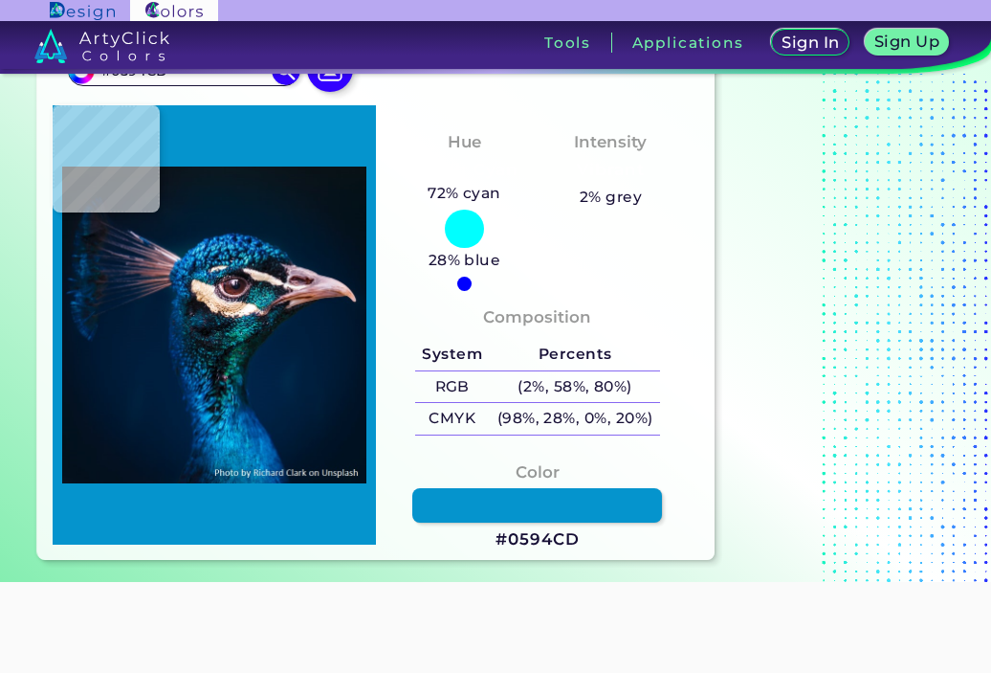
type input "#028ec7"
type input "#028EC7"
type input "#0385c5"
type input "#0385C5"
type input "#028dc7"
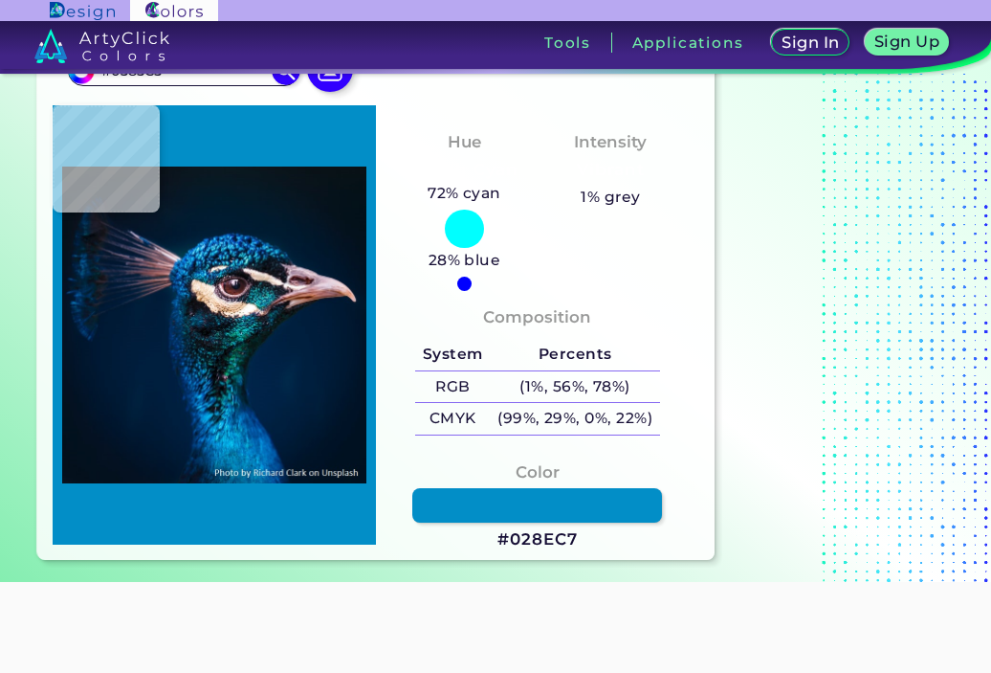
type input "#028DC7"
type input "#0388c3"
type input "#0388C3"
type input "#0b94cc"
type input "#0B94CC"
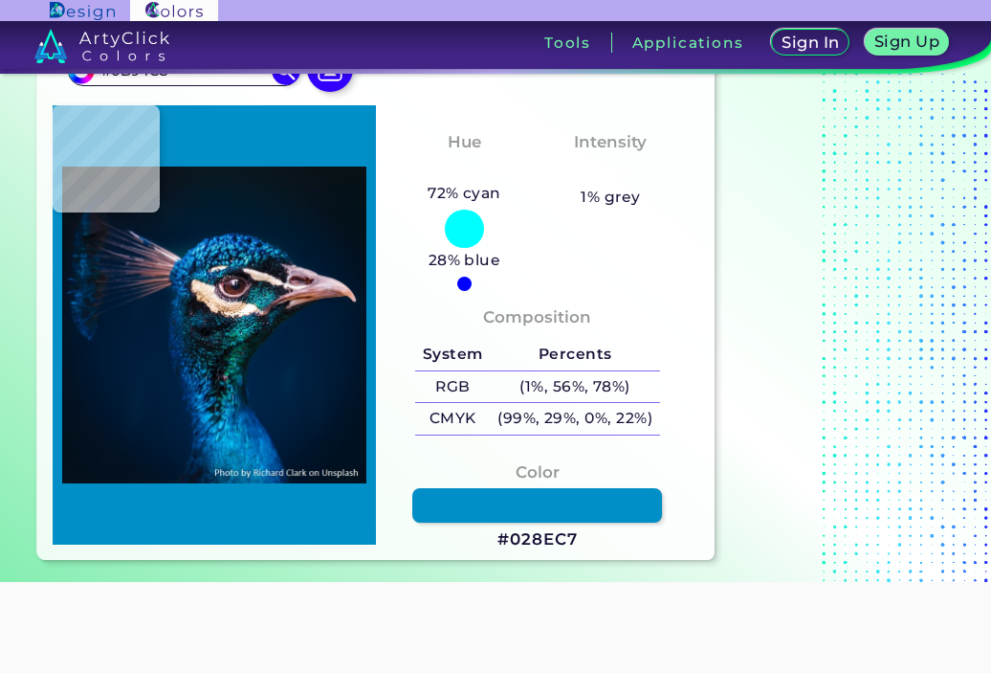
type input "#12aae3"
type input "#12AAE3"
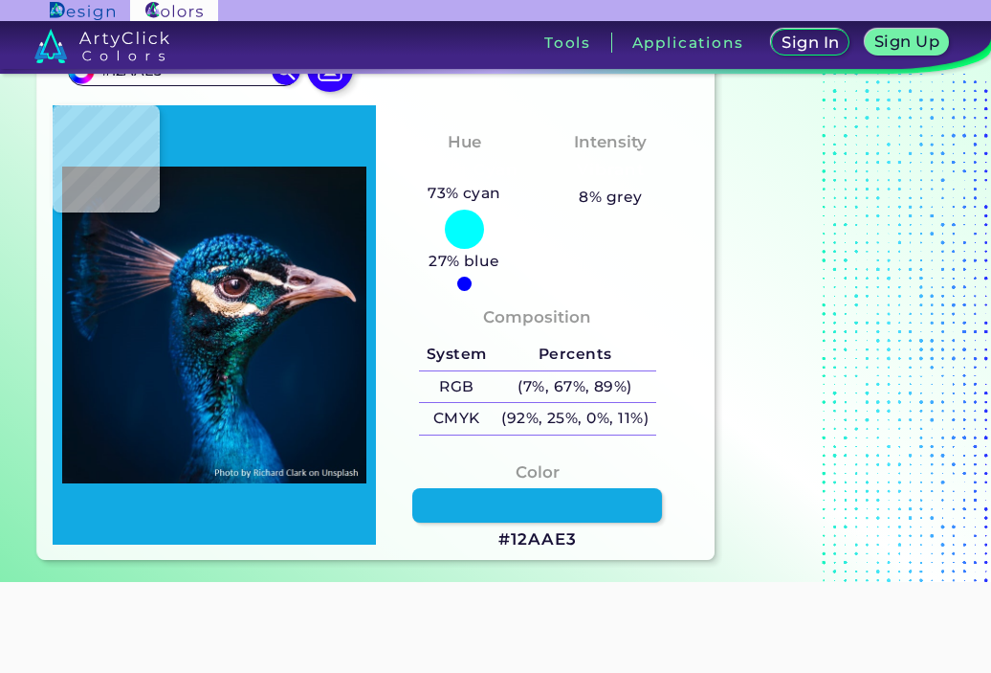
type input "#00a5d2"
type input "#00A5D2"
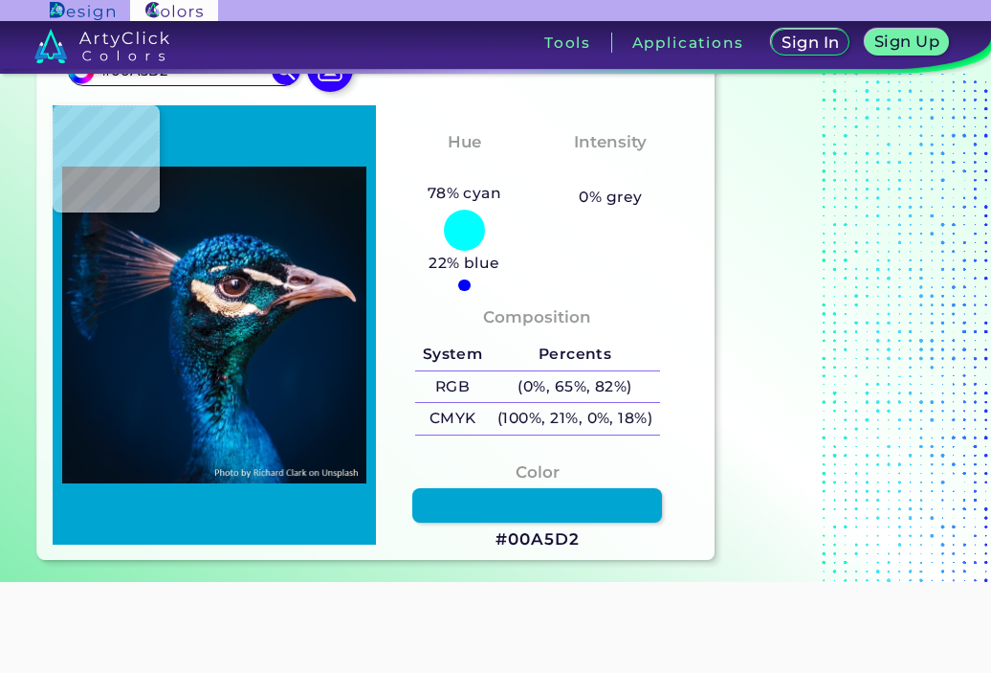
type input "#04b5e4"
type input "#04B5E4"
type input "#06b4e4"
type input "#06B4E4"
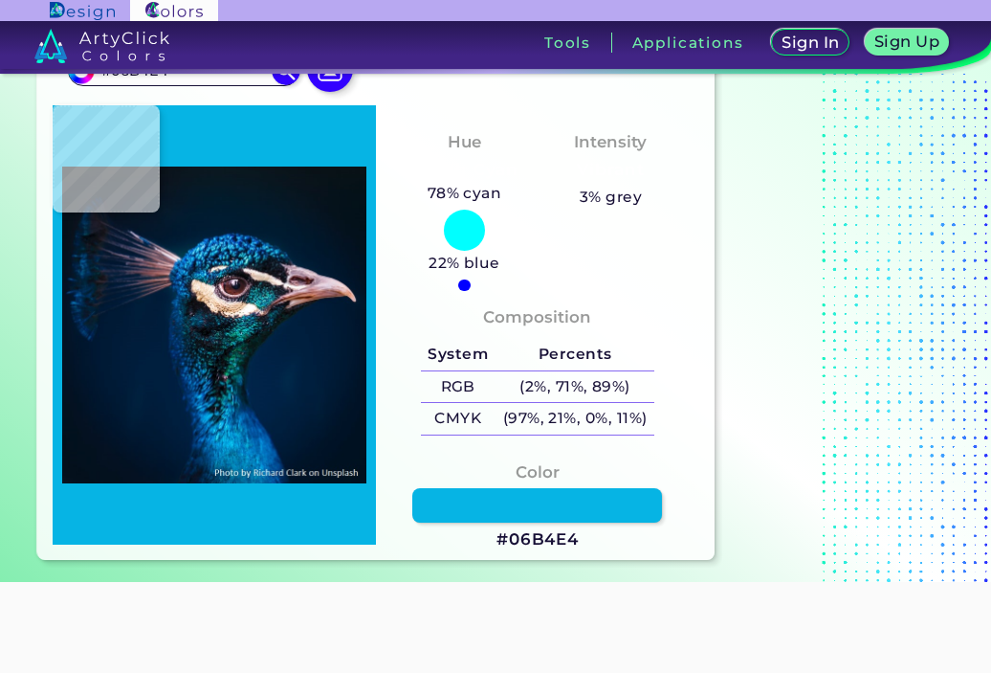
type input "#04b5e4"
type input "#04B5E4"
type input "#0297cb"
type input "#0297CB"
type input "#07aae0"
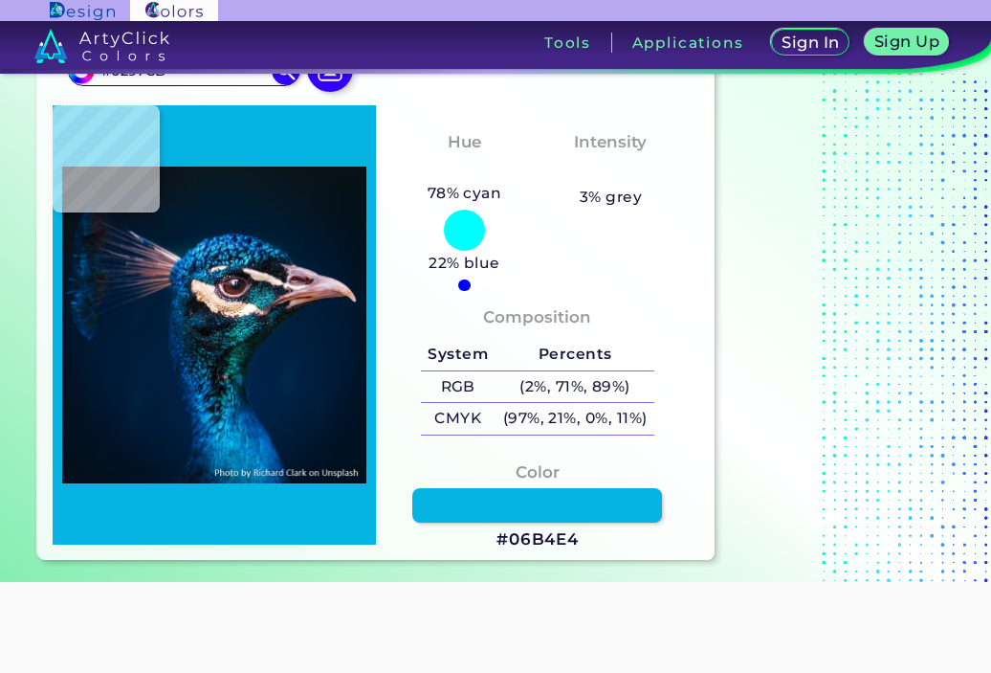
type input "#07AAE0"
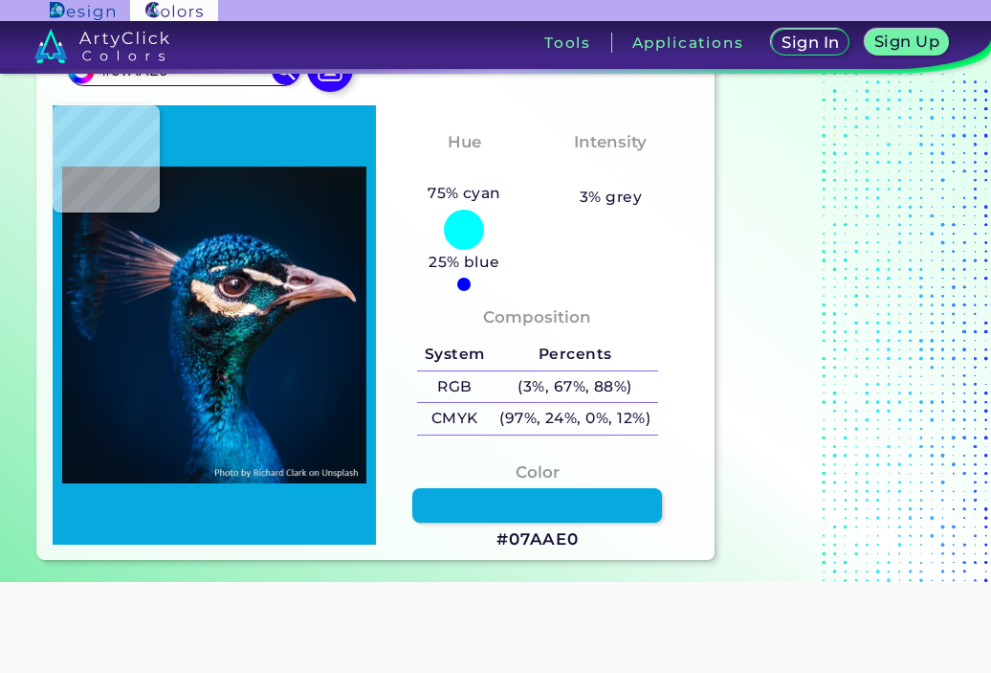
type input "#07b1e6"
type input "#07B1E6"
type input "#029fdd"
type input "#029FDD"
type input "#04a3df"
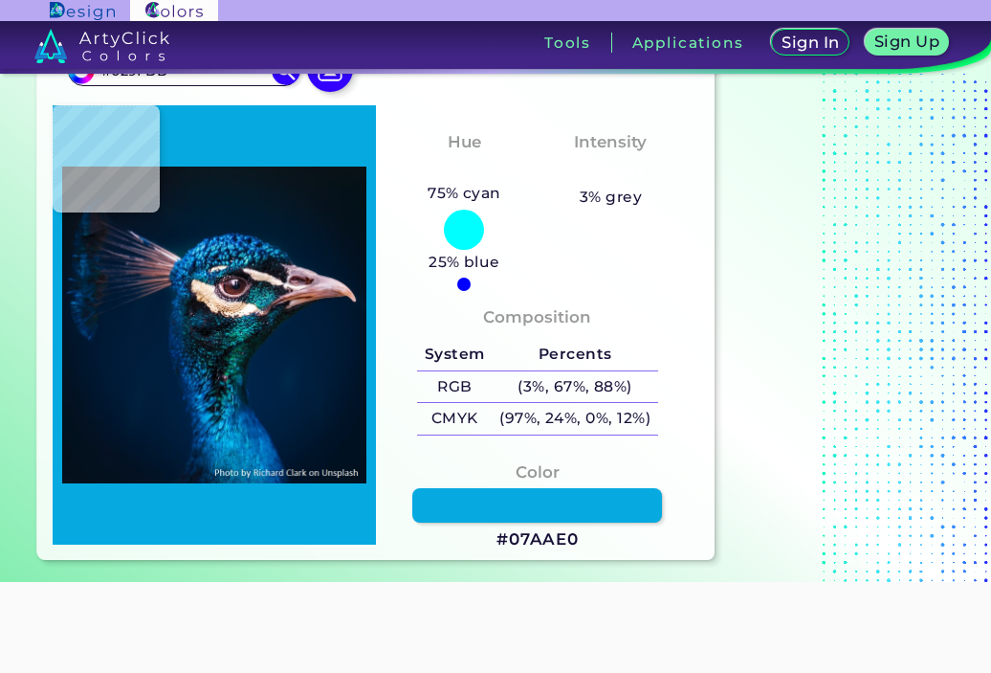
type input "#04A3DF"
type input "#19c8f9"
type input "#19C8F9"
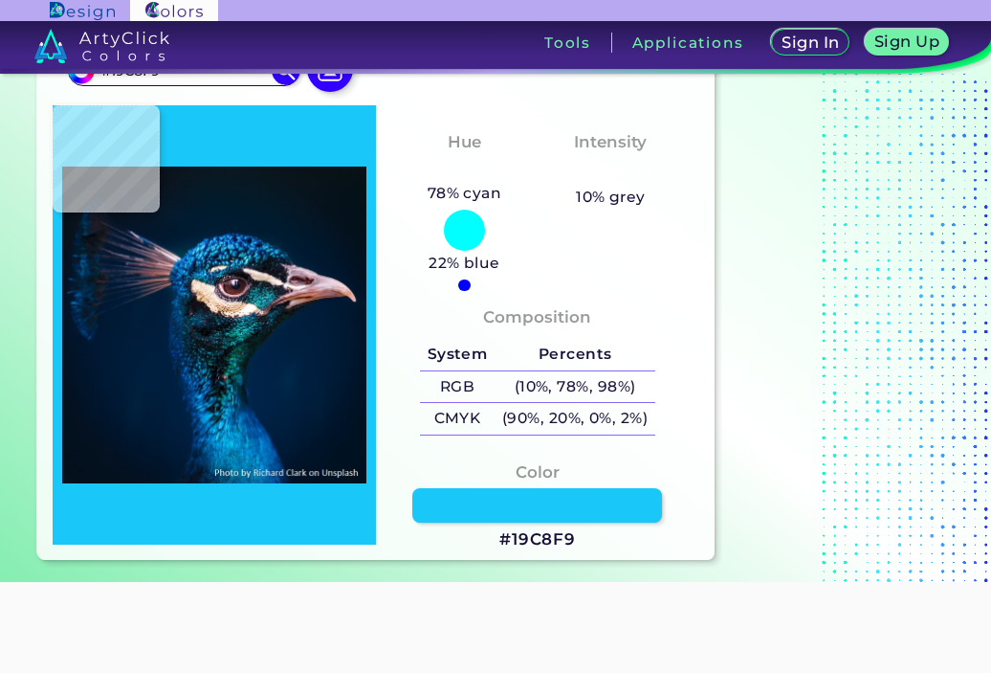
type input "#0bbbec"
type input "#0BBBEC"
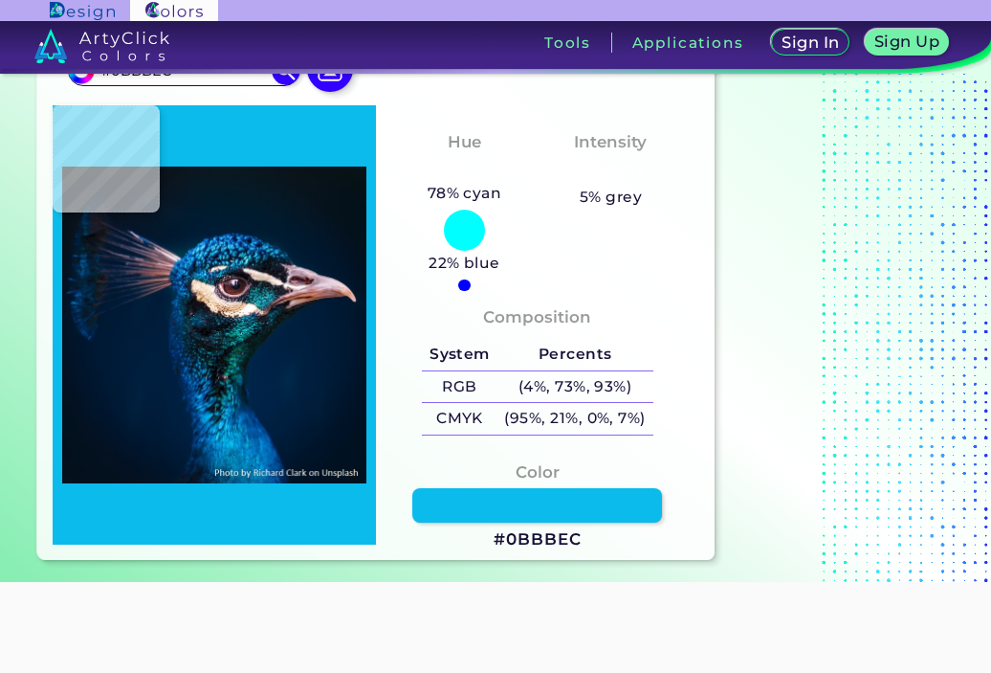
type input "#08b6e8"
type input "#08B6E8"
type input "#08ade2"
type input "#08ADE2"
type input "#008ecd"
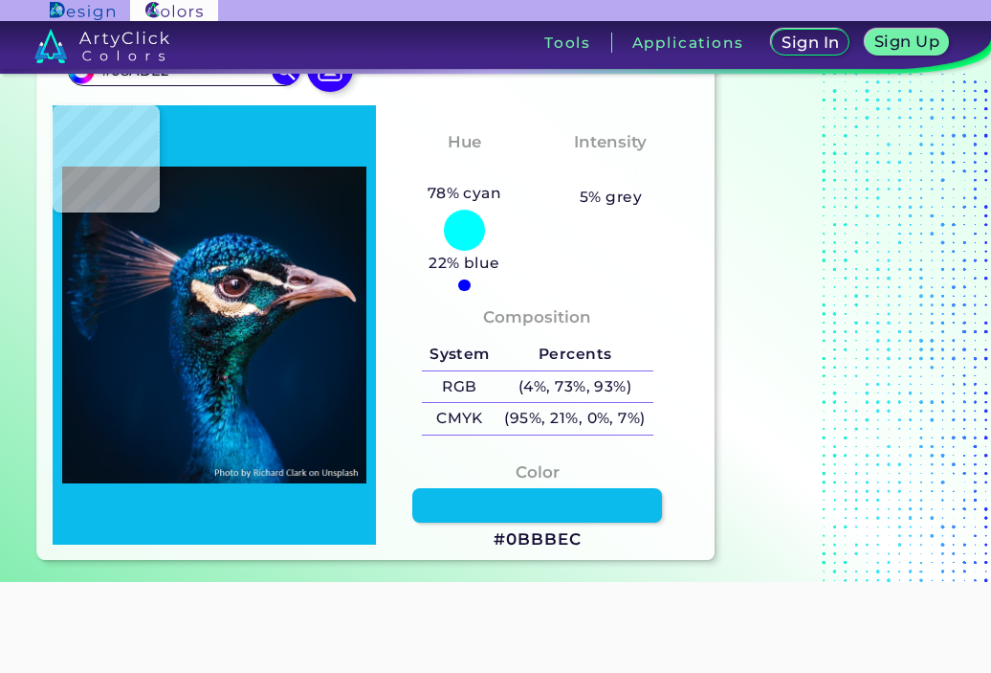
type input "#008ECD"
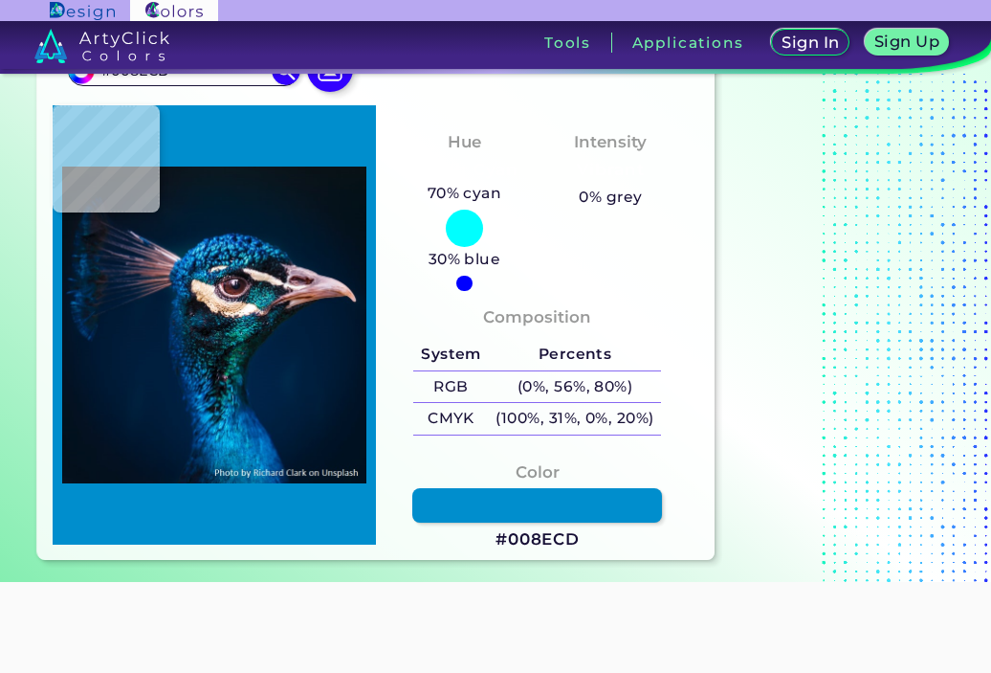
type input "#0298d7"
type input "#0298D7"
type input "#129add"
type input "#129ADD"
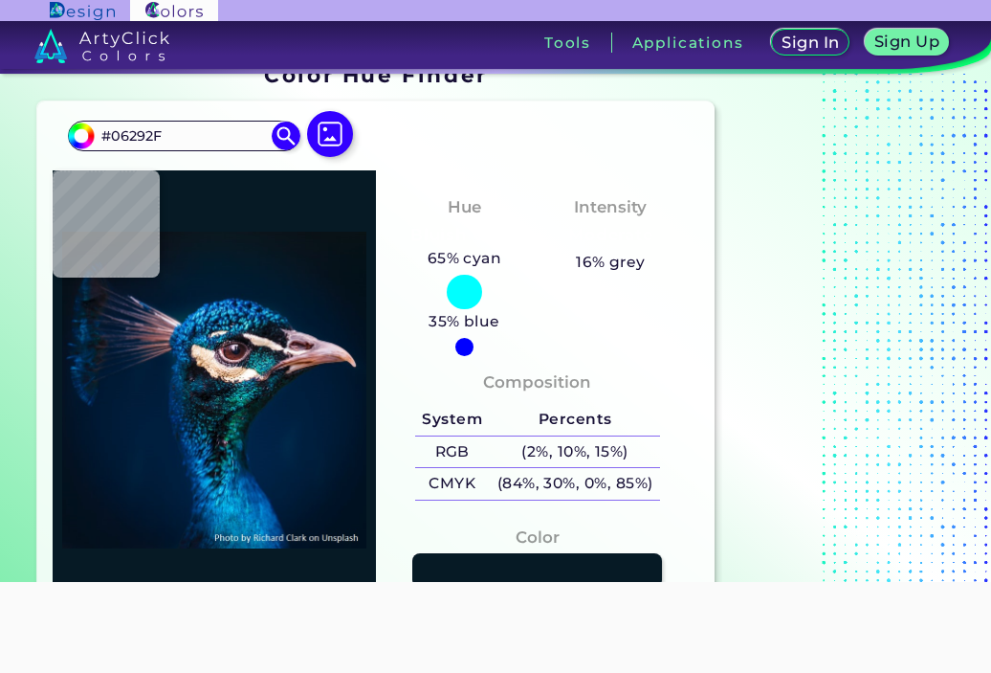
scroll to position [0, 0]
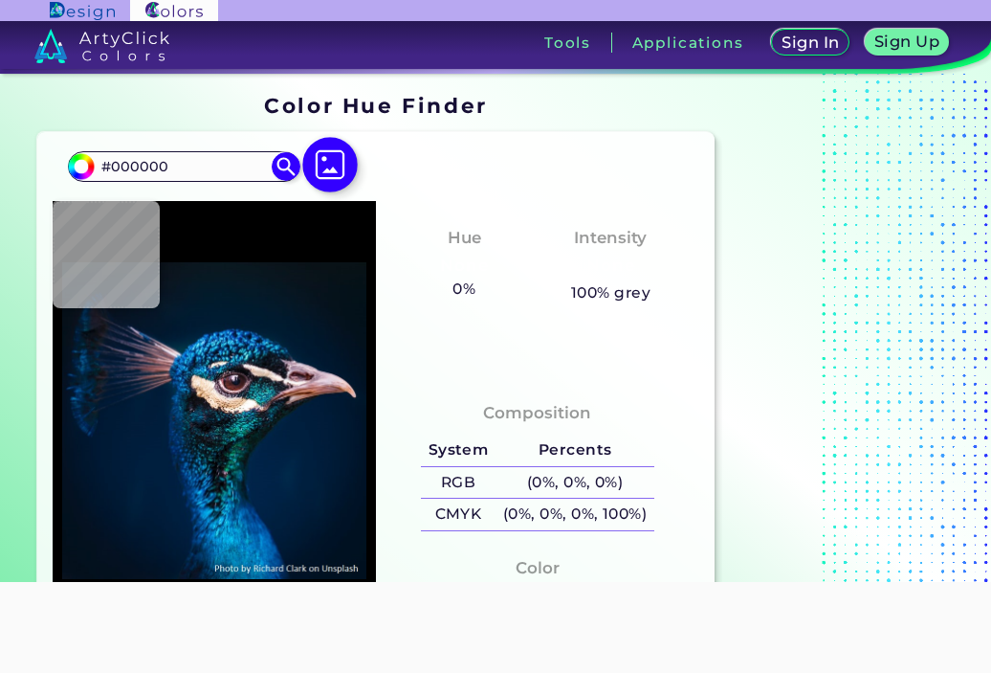
click at [347, 158] on img at bounding box center [329, 164] width 55 height 55
click at [0, 0] on input "file" at bounding box center [0, 0] width 0 height 0
click at [321, 174] on img at bounding box center [329, 164] width 55 height 55
click at [0, 0] on input "file" at bounding box center [0, 0] width 0 height 0
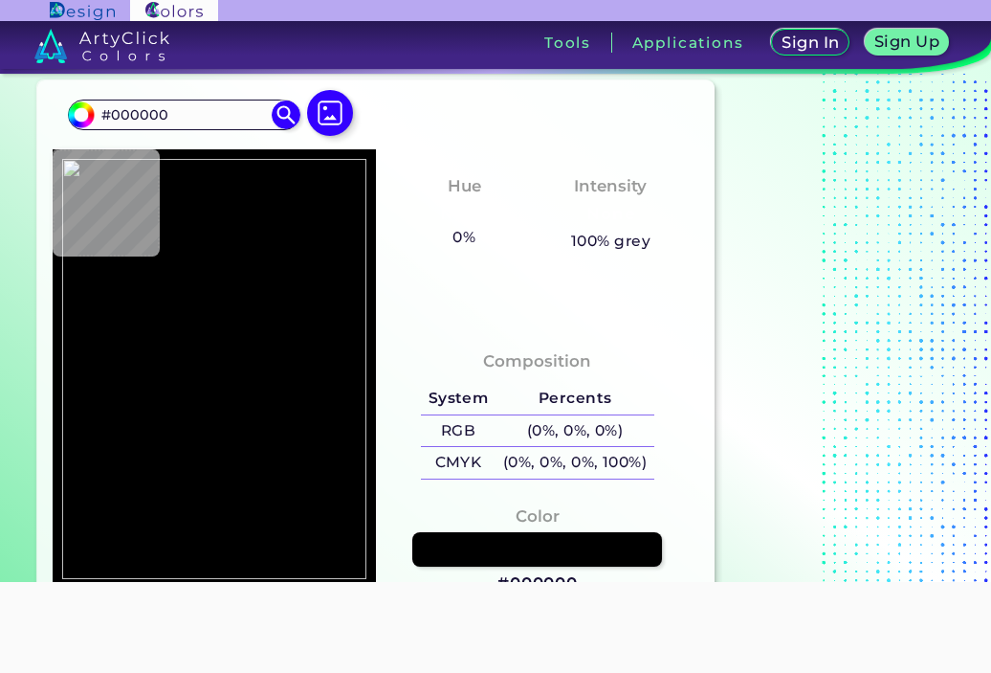
scroll to position [96, 0]
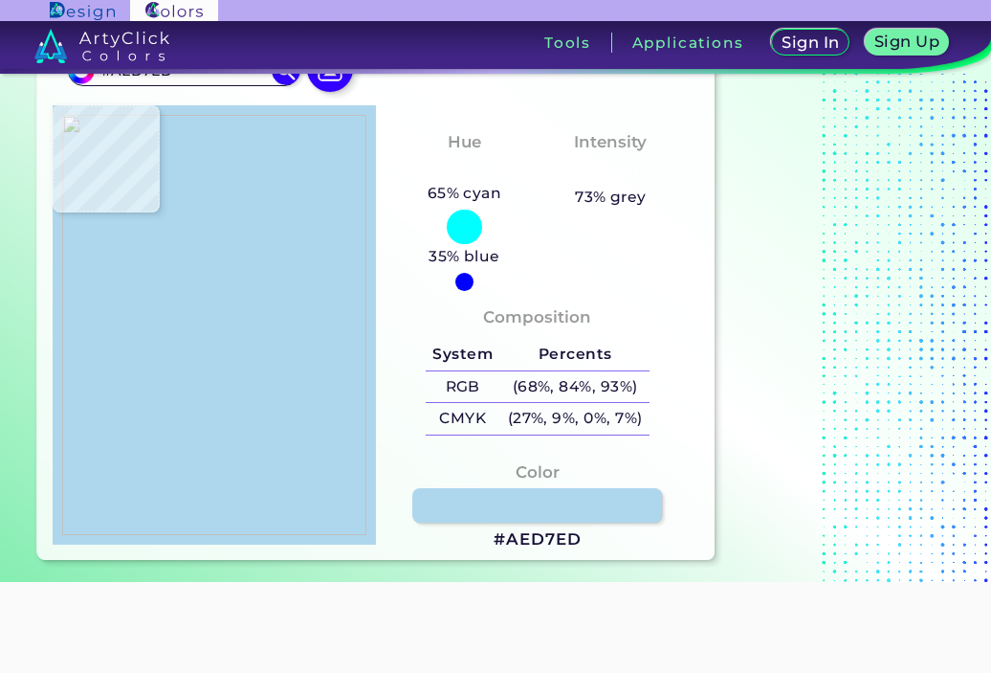
click at [214, 269] on img at bounding box center [214, 325] width 304 height 420
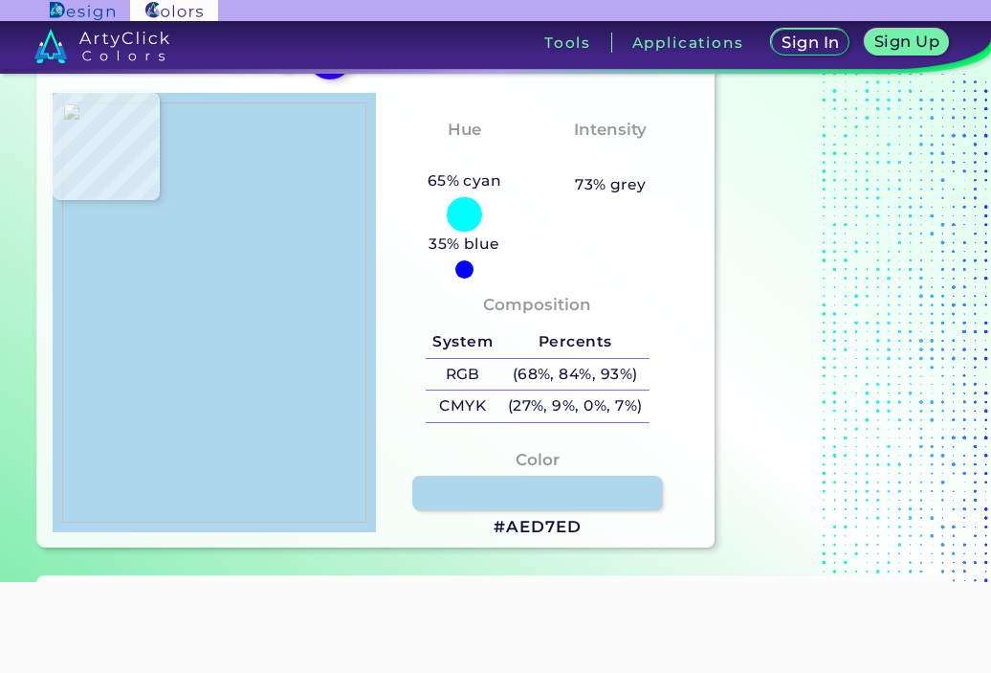
scroll to position [287, 0]
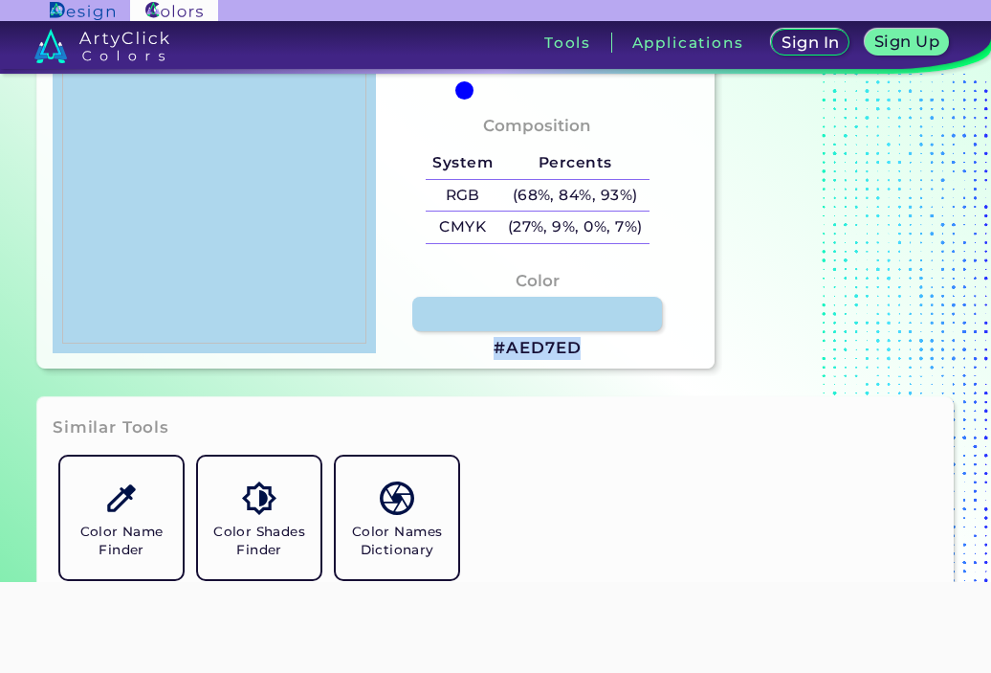
drag, startPoint x: 588, startPoint y: 349, endPoint x: 444, endPoint y: 372, distance: 146.3
click at [444, 372] on section "#aed7ed #AED7ED Acadia ◉ Acid Green ◉ Aero Blue ◉ Alabaster ◉ Albescent White ◉…" at bounding box center [376, 106] width 693 height 539
copy div "#AED7ED"
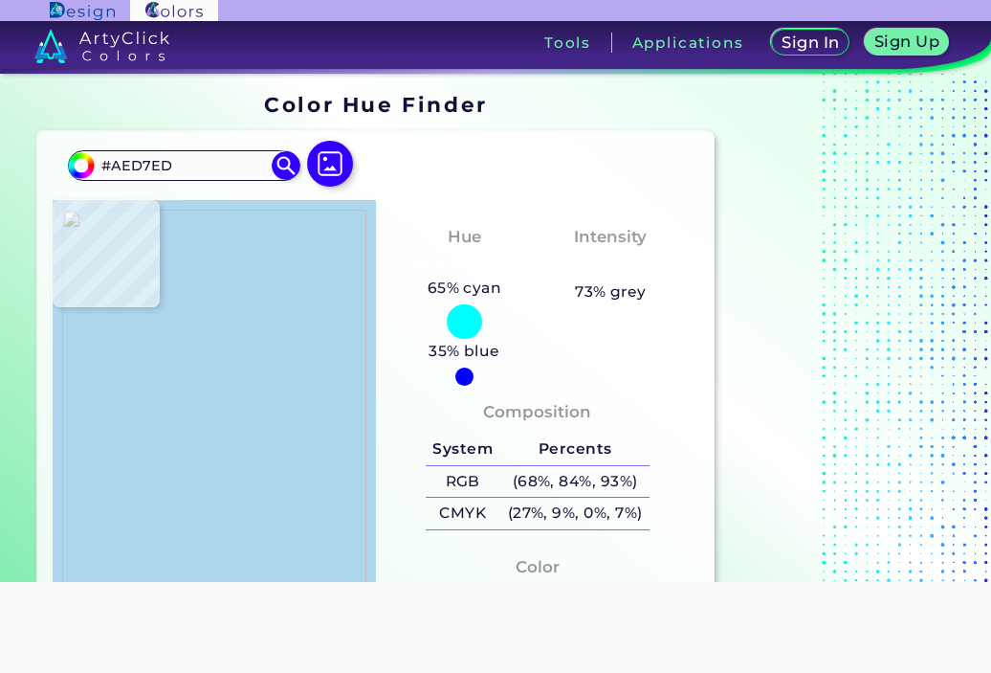
scroll to position [0, 0]
click at [288, 164] on img at bounding box center [285, 165] width 33 height 33
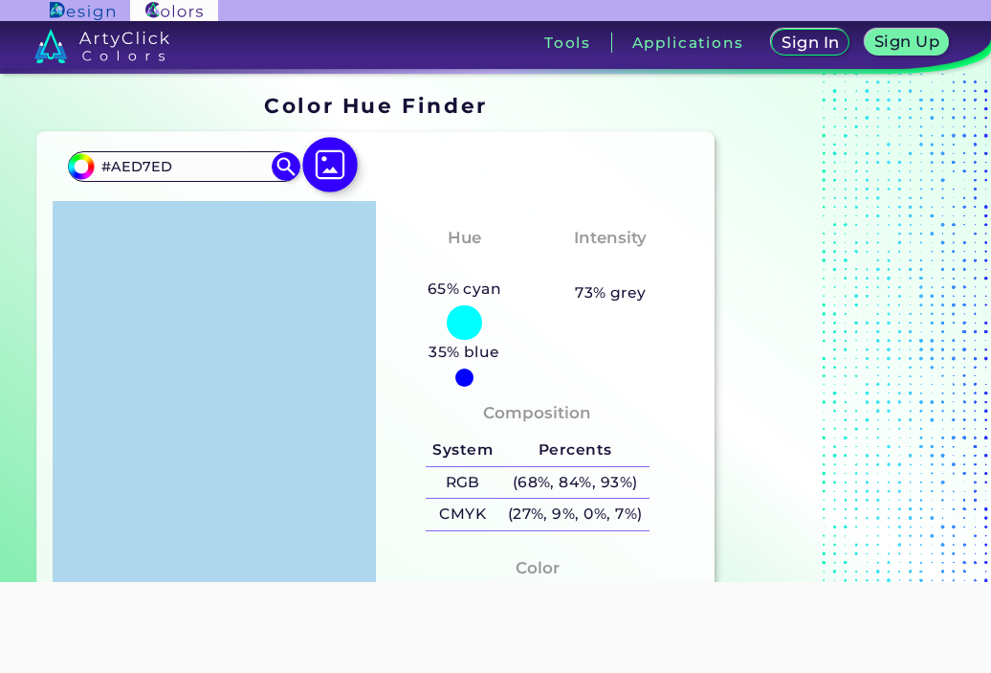
click at [328, 164] on img at bounding box center [329, 164] width 55 height 55
click at [0, 0] on input "file" at bounding box center [0, 0] width 0 height 0
click at [341, 165] on img at bounding box center [329, 164] width 55 height 55
click at [0, 0] on input "file" at bounding box center [0, 0] width 0 height 0
click at [323, 309] on div at bounding box center [214, 420] width 323 height 439
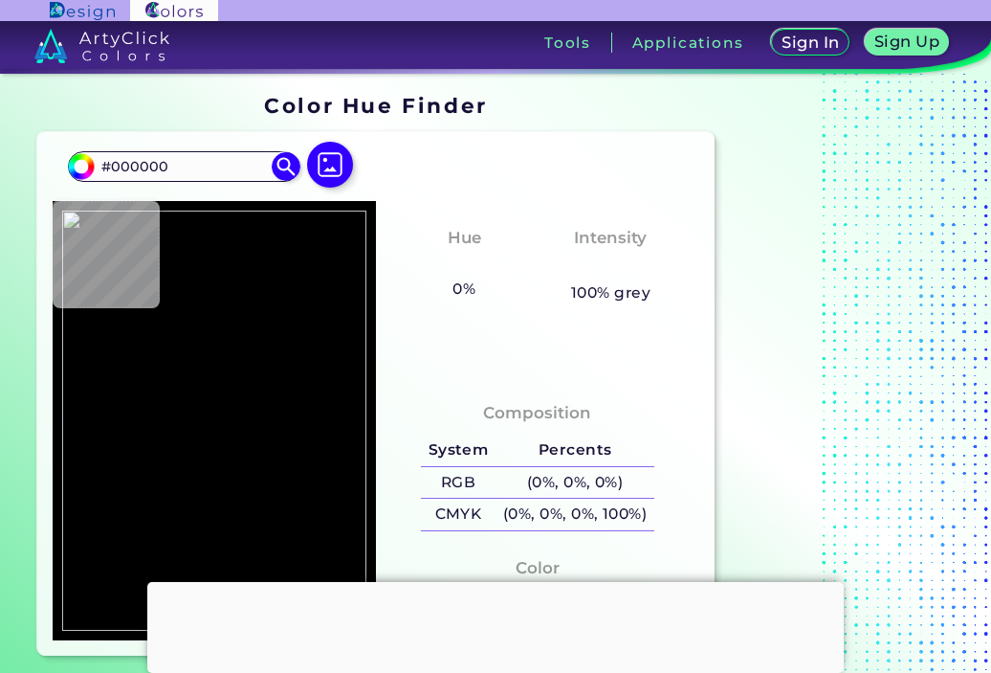
type input "#989580"
type input "#676b4a"
type input "#676B4A"
type input "#7a7c61"
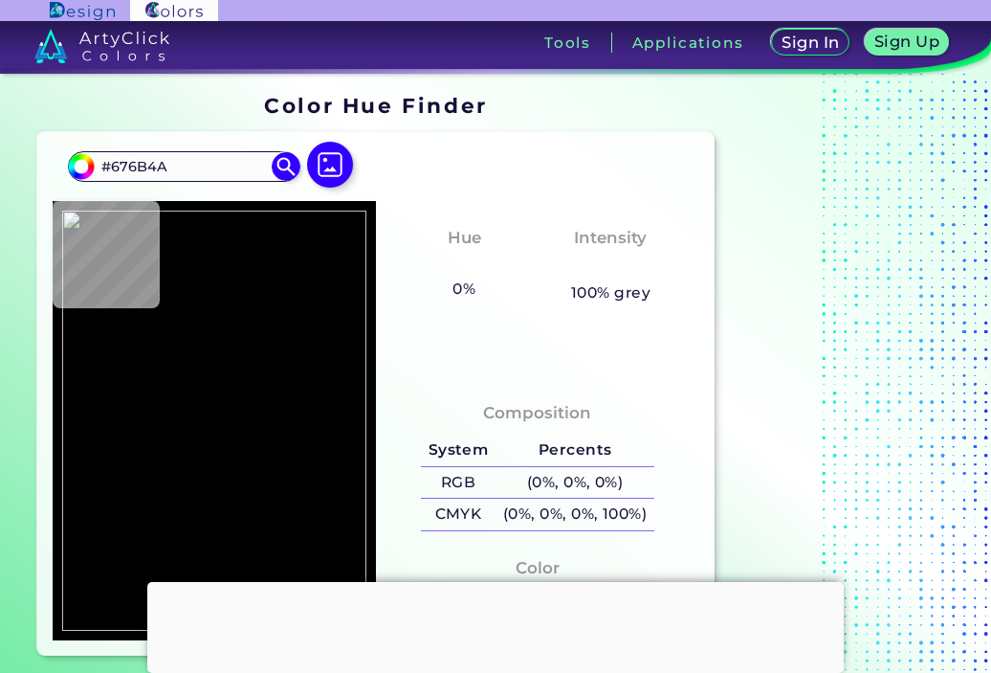
type input "#7A7C61"
type input "#6a6c49"
type input "#6A6C49"
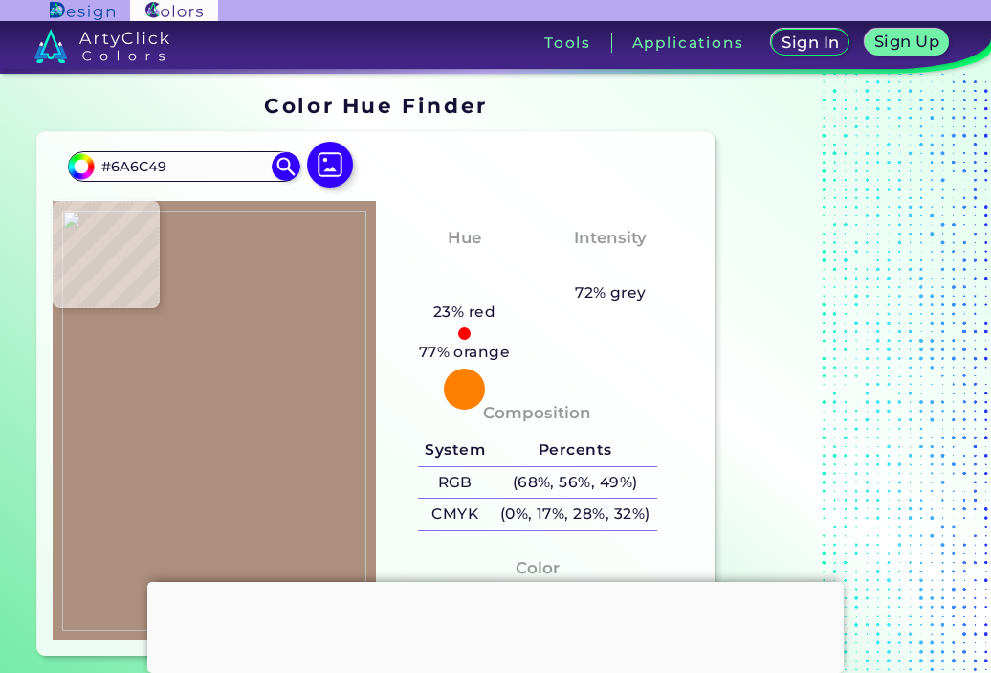
type input "#ad8f7d"
type input "#AD8F7D"
type input "#d4cdc2"
type input "#D4CDC2"
type input "#cfb9b3"
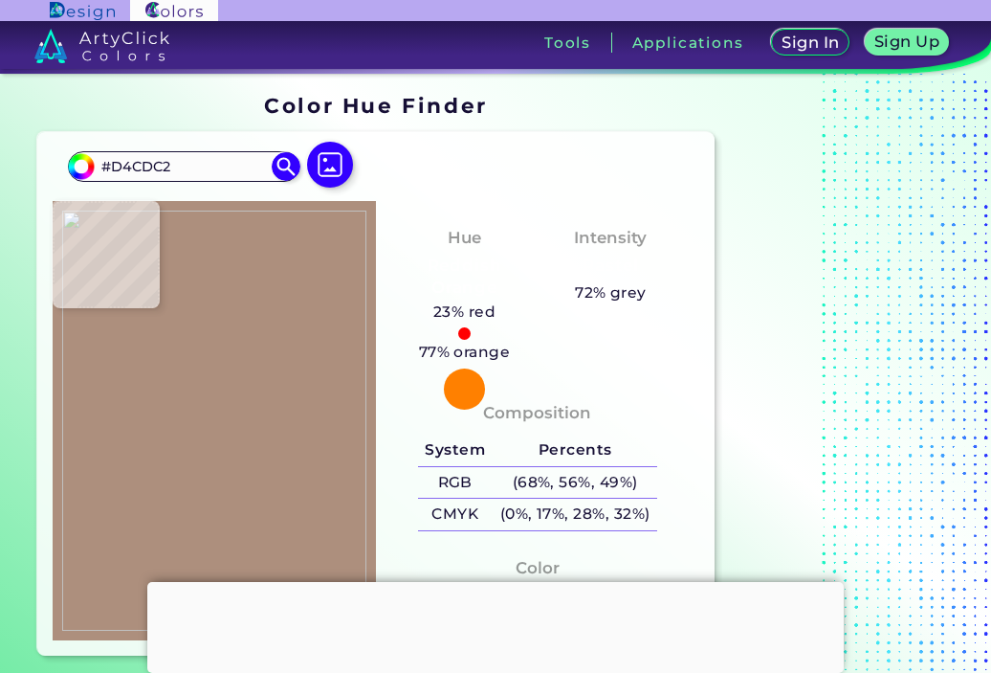
type input "#CFB9B3"
type input "#e3d1d1"
type input "#E3D1D1"
type input "#f6ede7"
type input "#F6EDE7"
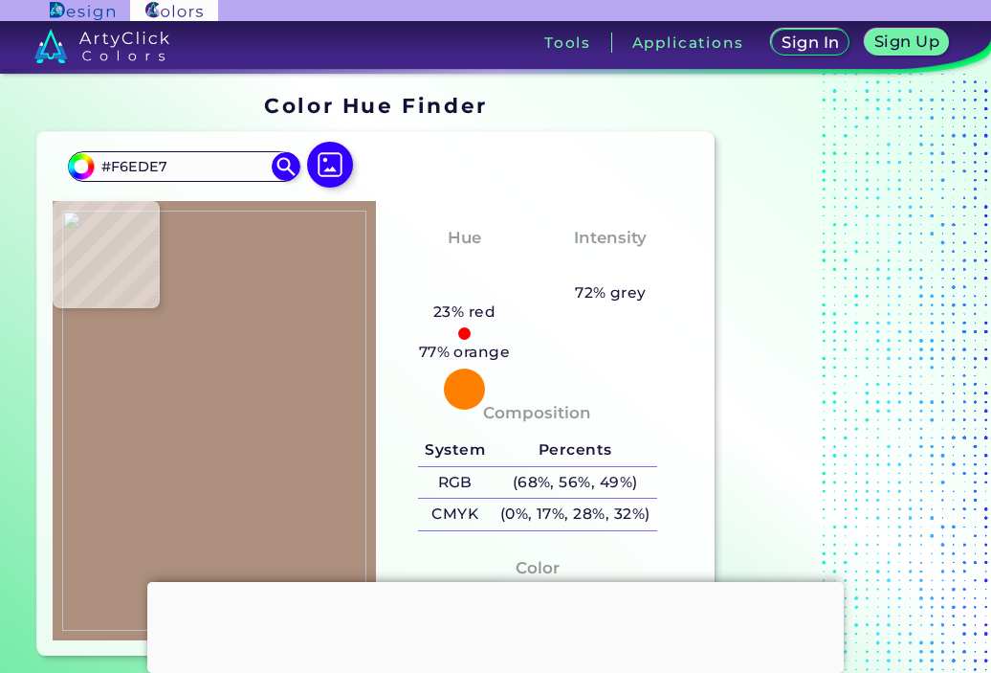
type input "#f4f2ea"
type input "#F4F2EA"
type input "#efede6"
type input "#EFEDE6"
type input "#ecebe5"
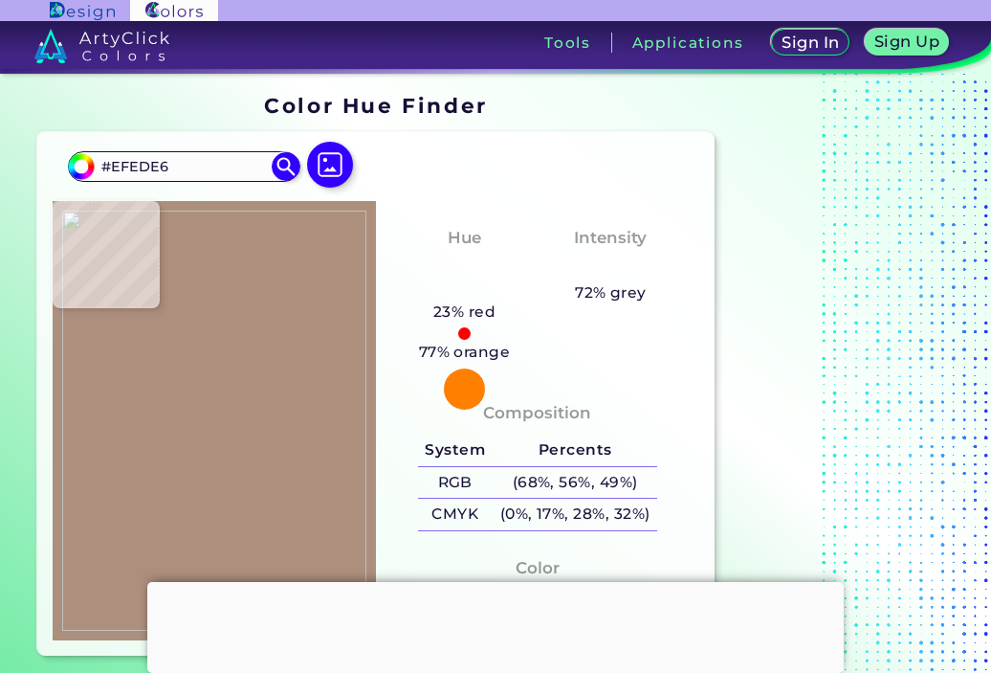
type input "#ECEBE5"
type input "#e4e3e4"
type input "#E4E3E4"
type input "#e3e3e9"
type input "#E3E3E9"
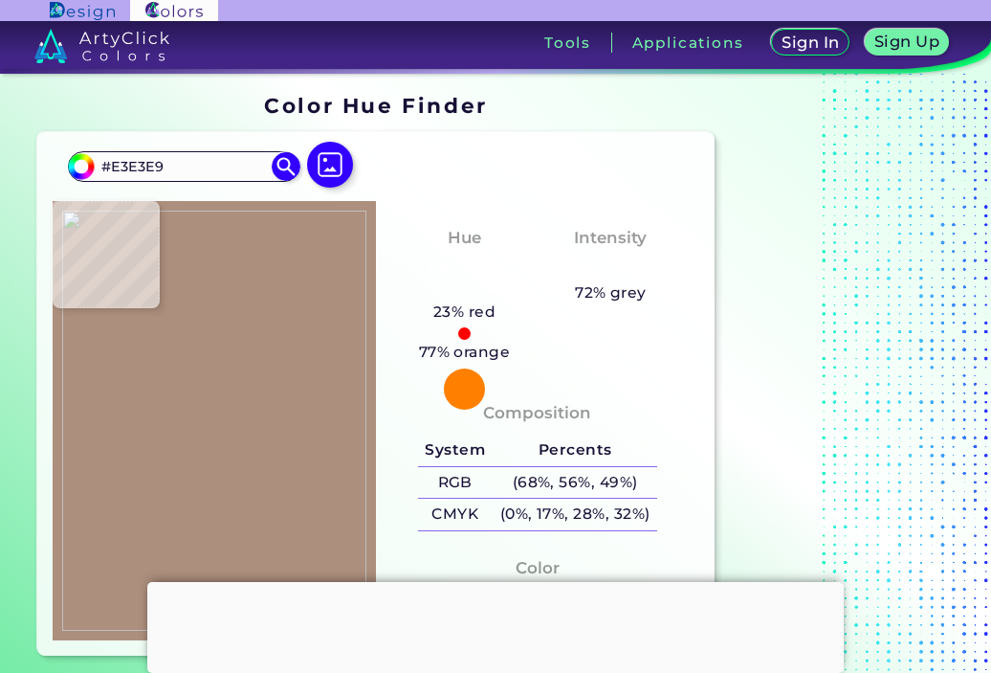
type input "#d7e2f1"
type input "#D7E2F1"
type input "#93b4c9"
type input "#93B4C9"
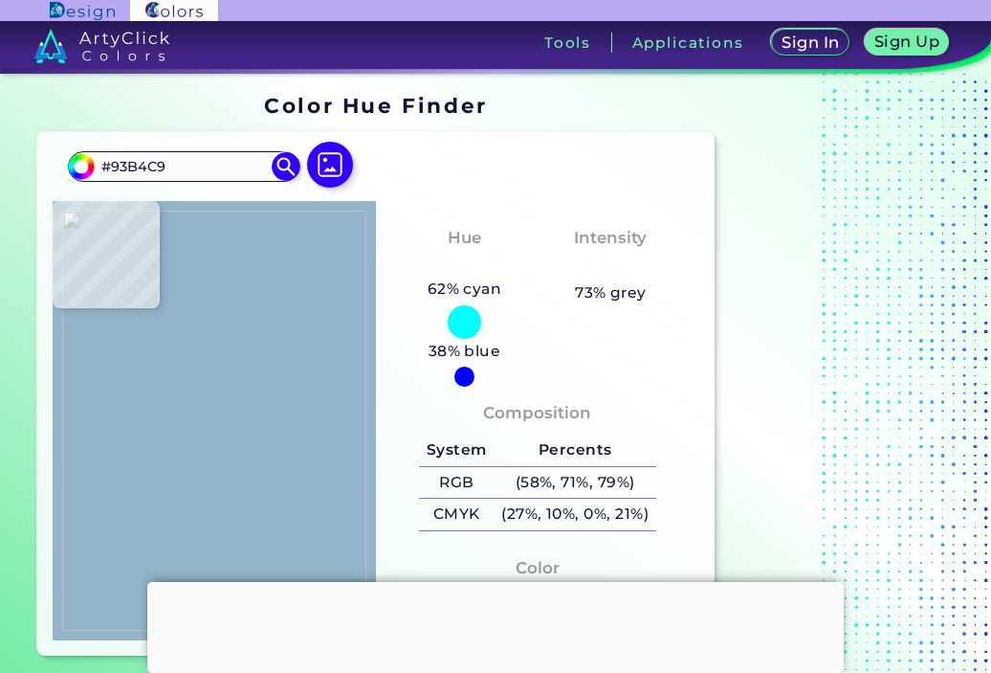
type input "#94bbd1"
type input "#94BBD1"
type input "#91bed4"
type input "#91BED4"
type input "#90bcd1"
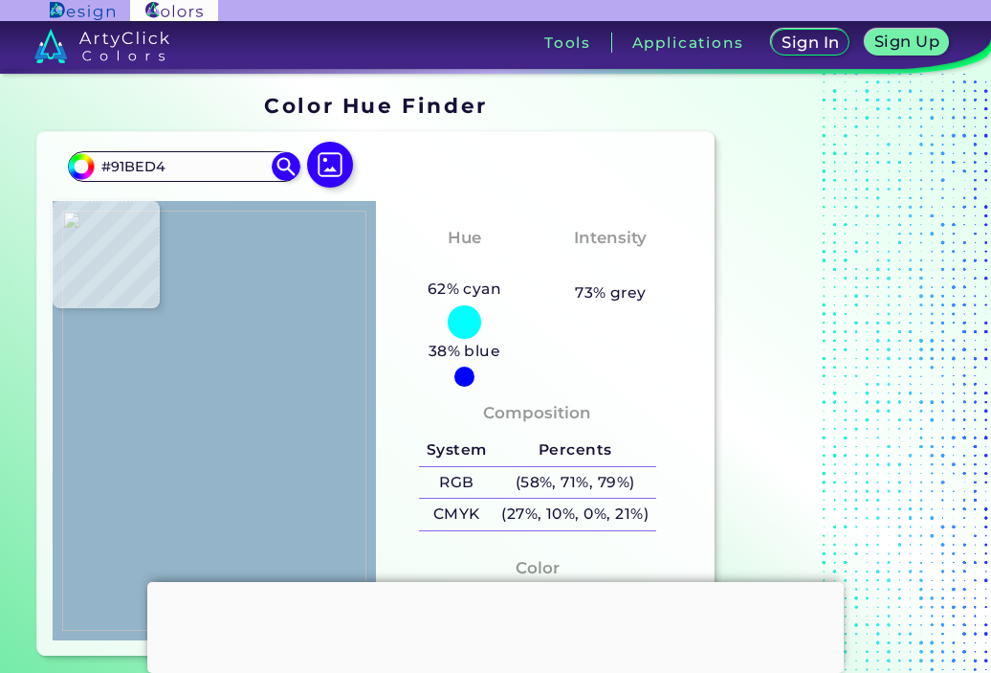
type input "#90BCD1"
type input "#91bad0"
type input "#91BAD0"
click at [225, 307] on img at bounding box center [214, 421] width 304 height 420
click at [297, 165] on img at bounding box center [285, 165] width 33 height 33
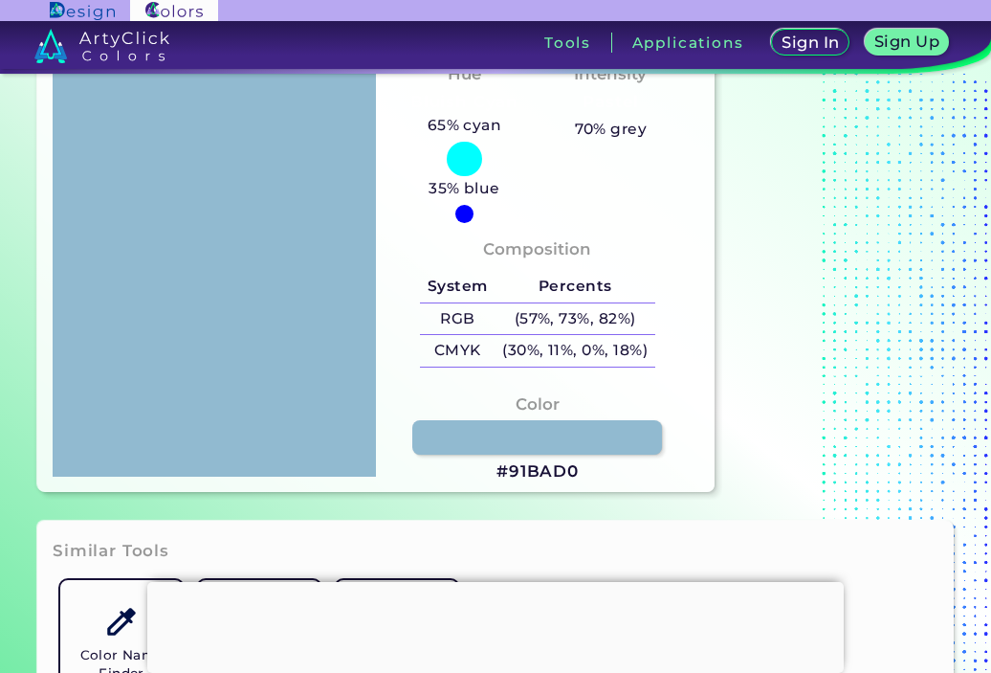
scroll to position [191, 0]
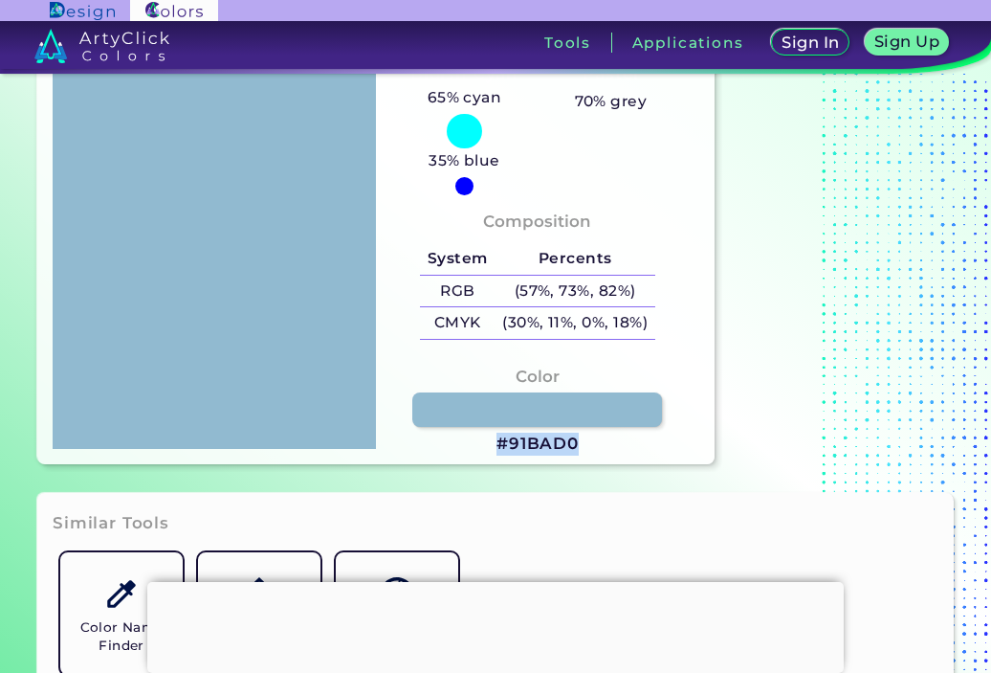
drag, startPoint x: 595, startPoint y: 447, endPoint x: 467, endPoint y: 443, distance: 128.3
click at [467, 443] on div "Color #91BAD0" at bounding box center [537, 410] width 293 height 111
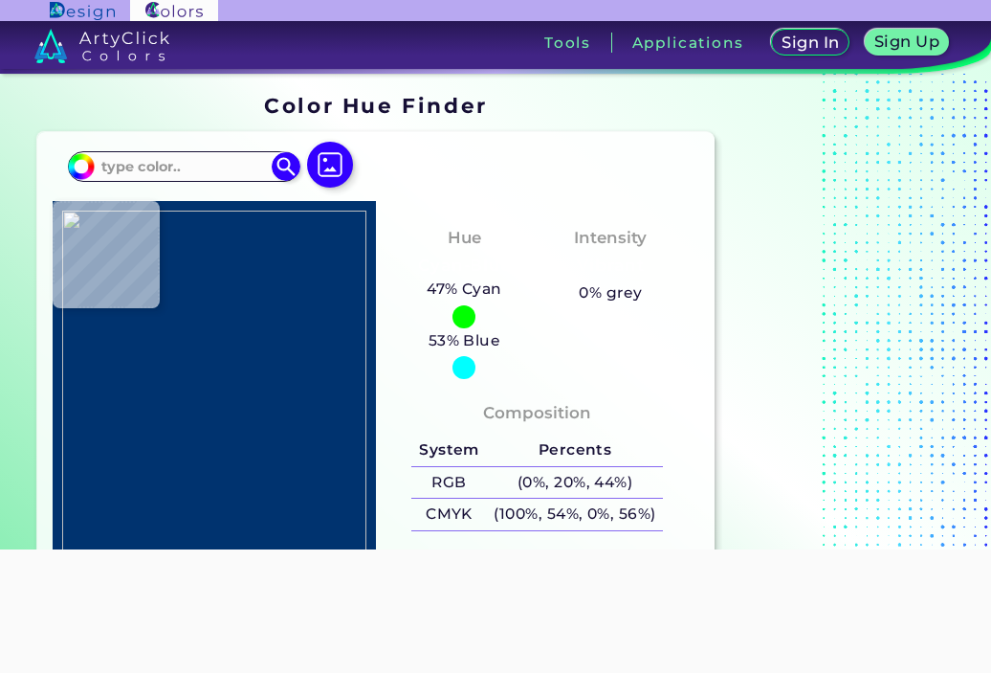
type input "#6d827b"
type input "#6D827B"
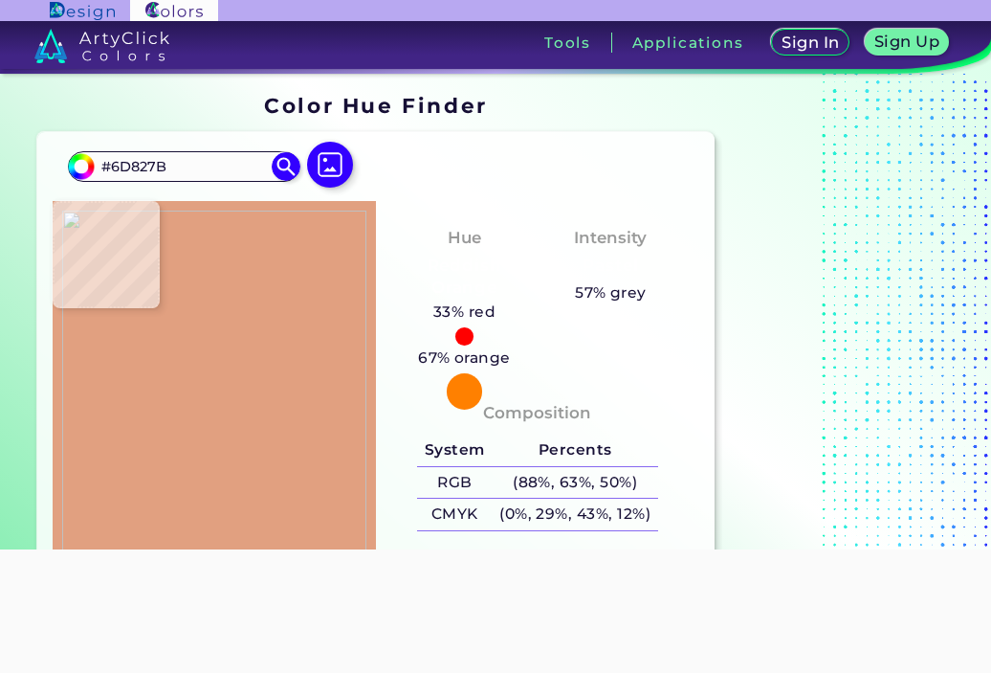
type input "#e1a080"
type input "#E1A080"
type input "#f1b899"
type input "#F1B899"
type input "#f2b99b"
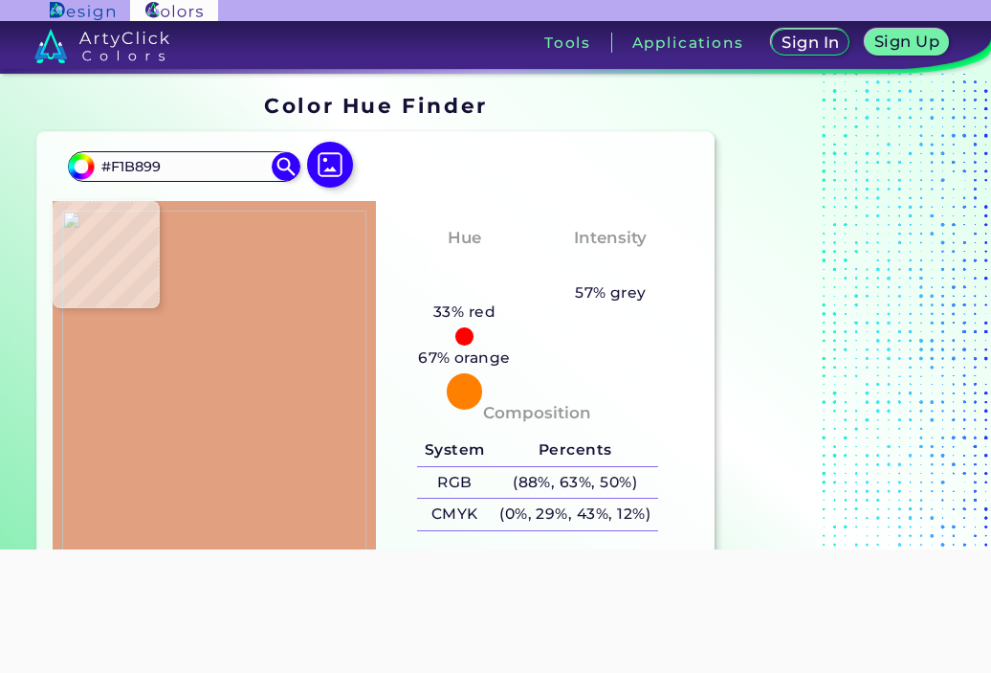
type input "#F2B99B"
type input "#f1ba9b"
type input "#F1BA9B"
type input "#f0b99a"
type input "#F0B99A"
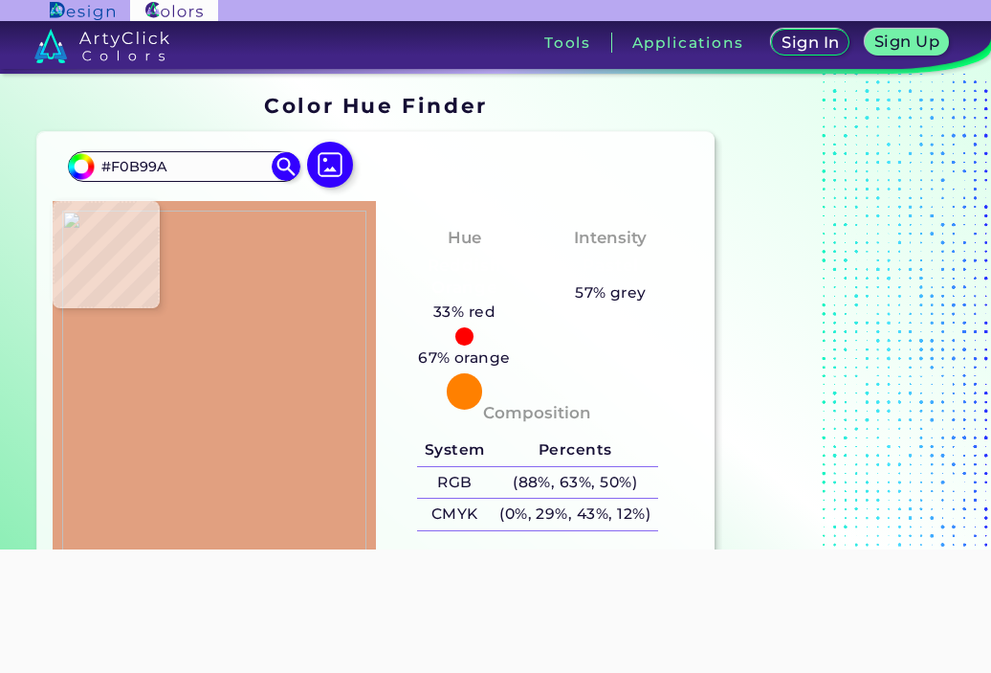
type input "#eeb597"
type input "#EEB597"
type input "#edb496"
type input "#EDB496"
type input "#ebb092"
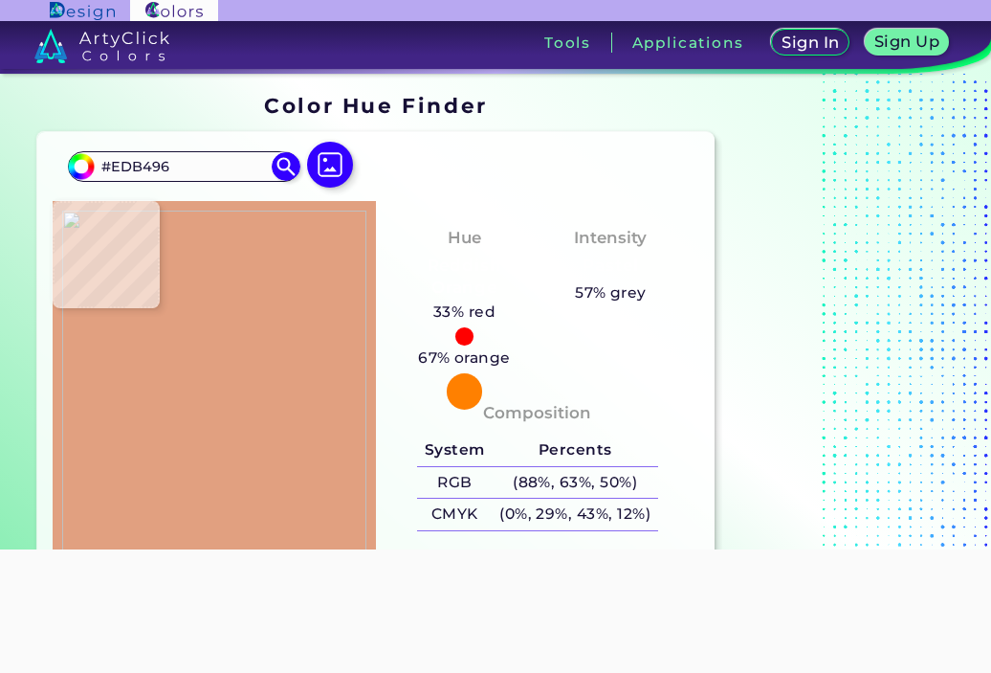
type input "#EBB092"
type input "#e5a589"
type input "#E5A589"
type input "#d79270"
type input "#D79270"
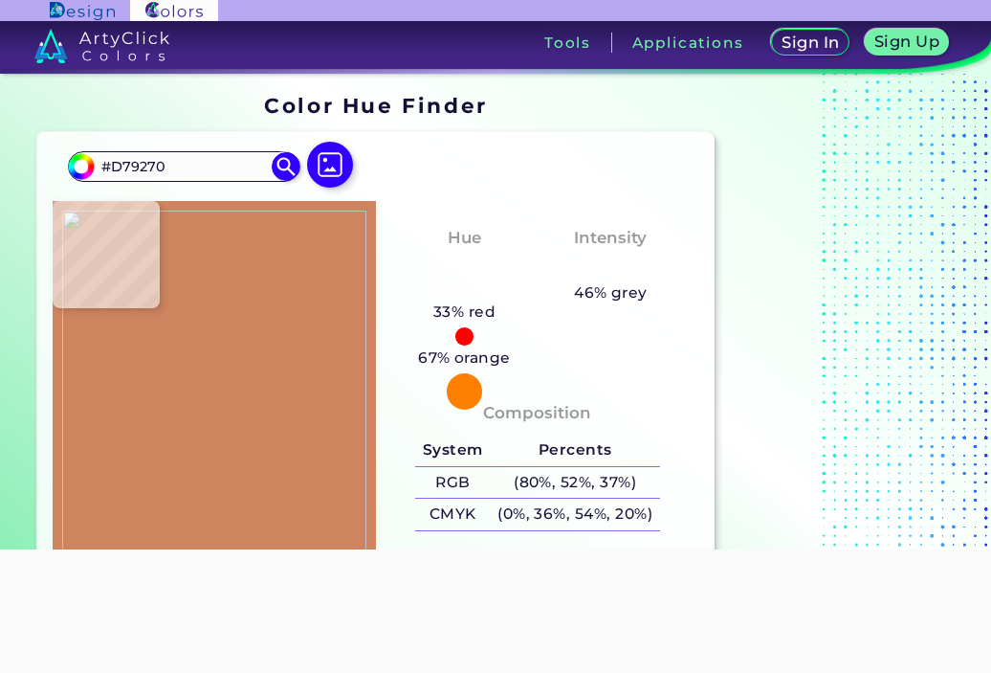
type input "#cd845f"
type input "#CD845F"
type input "#cc825d"
type input "#CC825D"
type input "#cd845f"
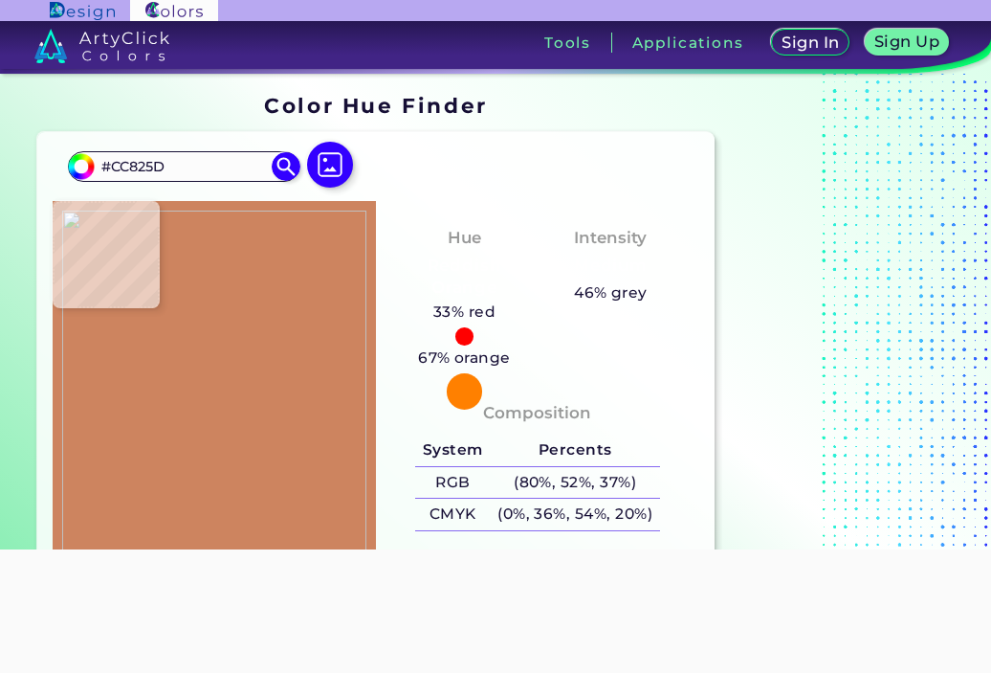
type input "#CD845F"
type input "#ce8561"
type input "#CE8561"
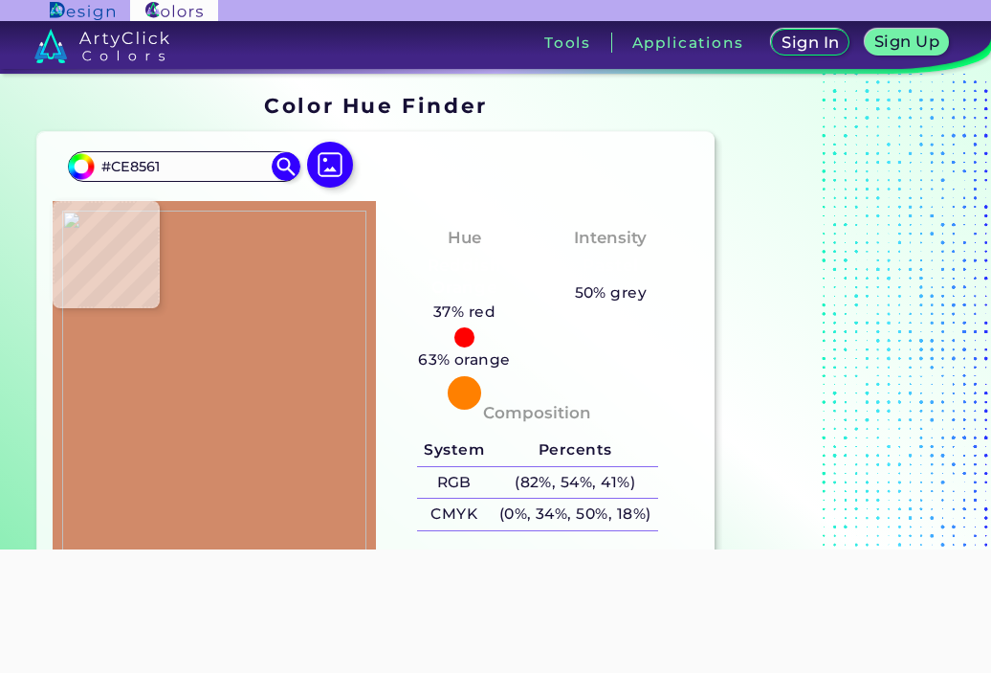
type input "#d18a69"
type input "#D18A69"
type input "#de9b79"
type input "#DE9B79"
type input "#e1a083"
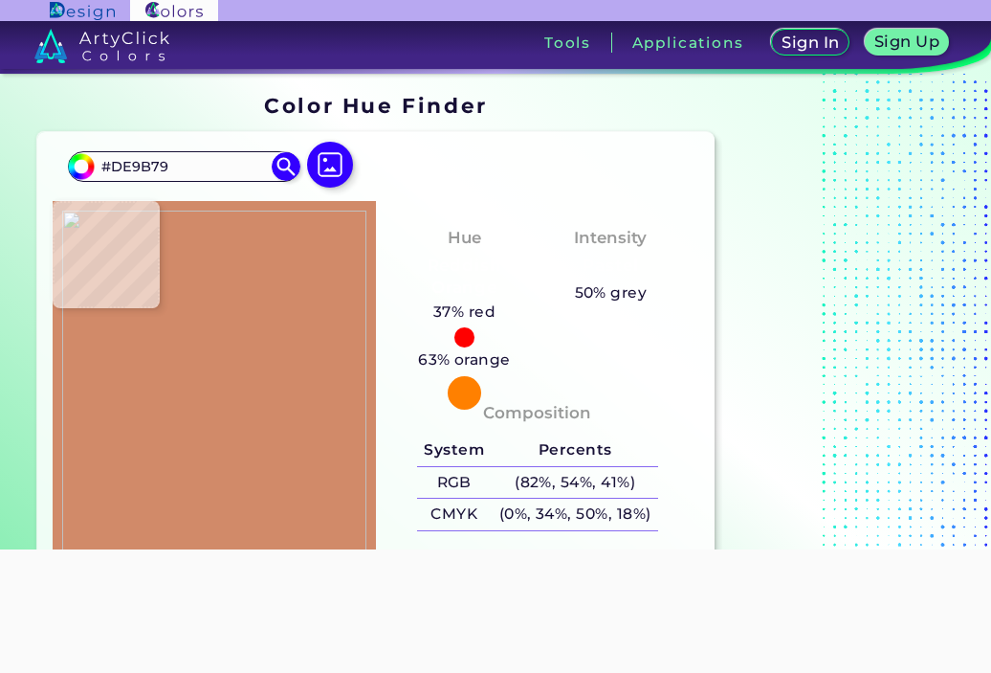
type input "#E1A083"
type input "#e5a78a"
type input "#E5A78A"
type input "#ebb092"
type input "#EBB092"
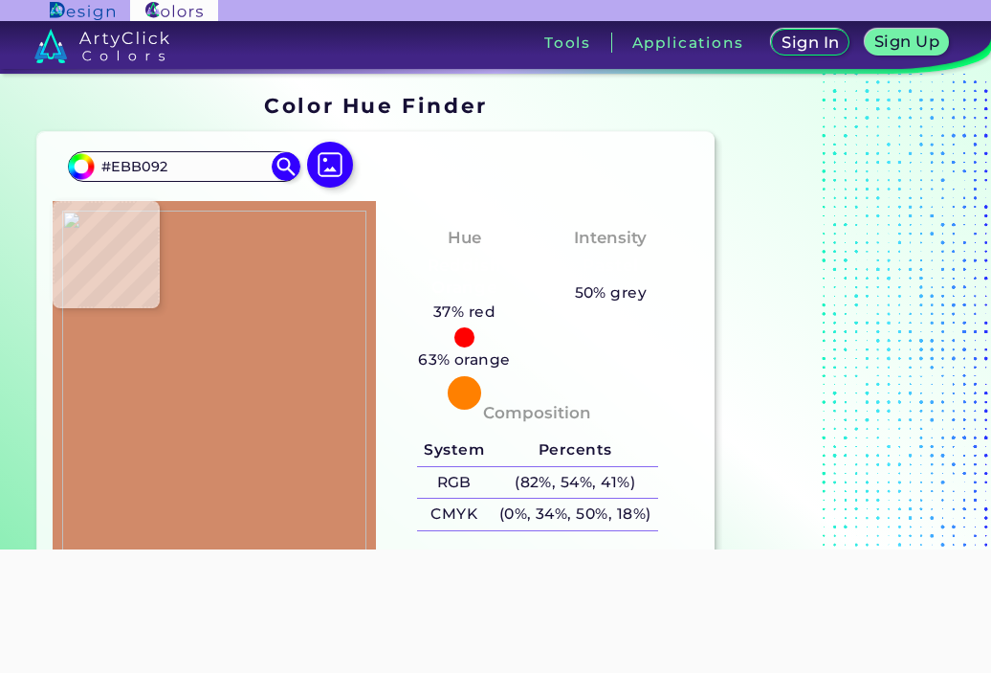
type input "#eeb596"
type input "#EEB596"
type input "#efb698"
type input "#EFB698"
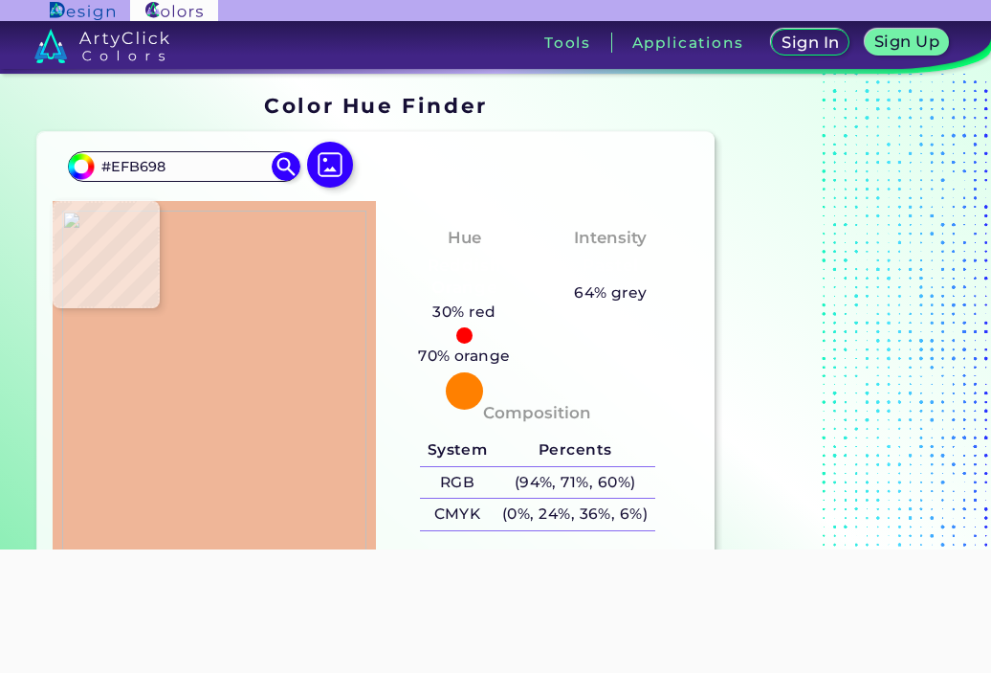
type input "#f0b899"
type input "#F0B899"
type input "#efb697"
type input "#EFB697"
type input "#edb496"
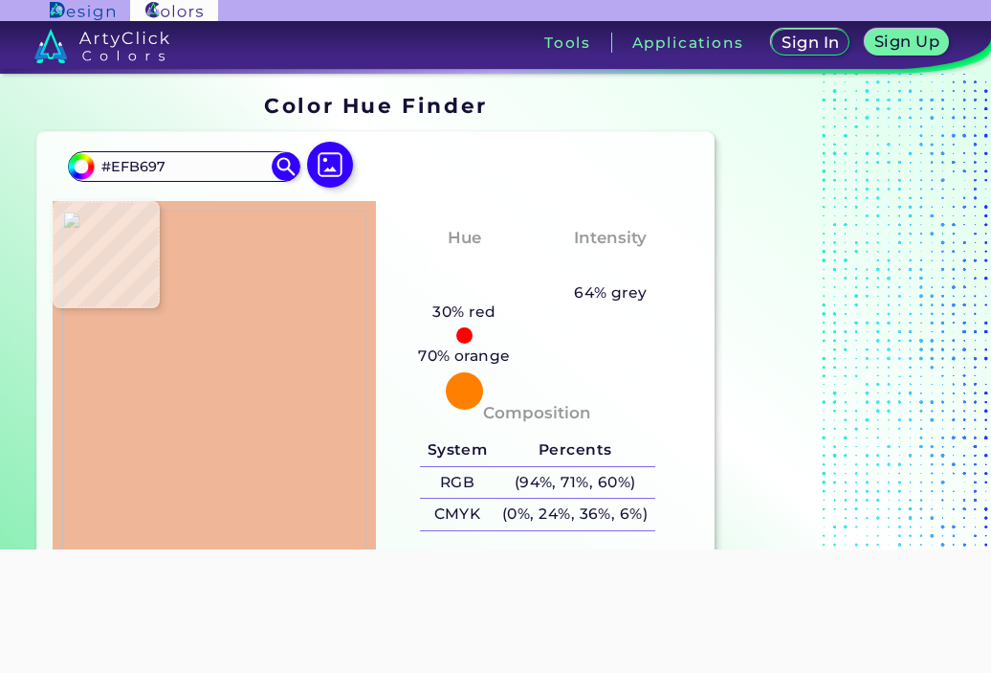
type input "#EDB496"
type input "#e9ad8f"
type input "#E9AD8F"
type input "#de9c7d"
type input "#DE9C7D"
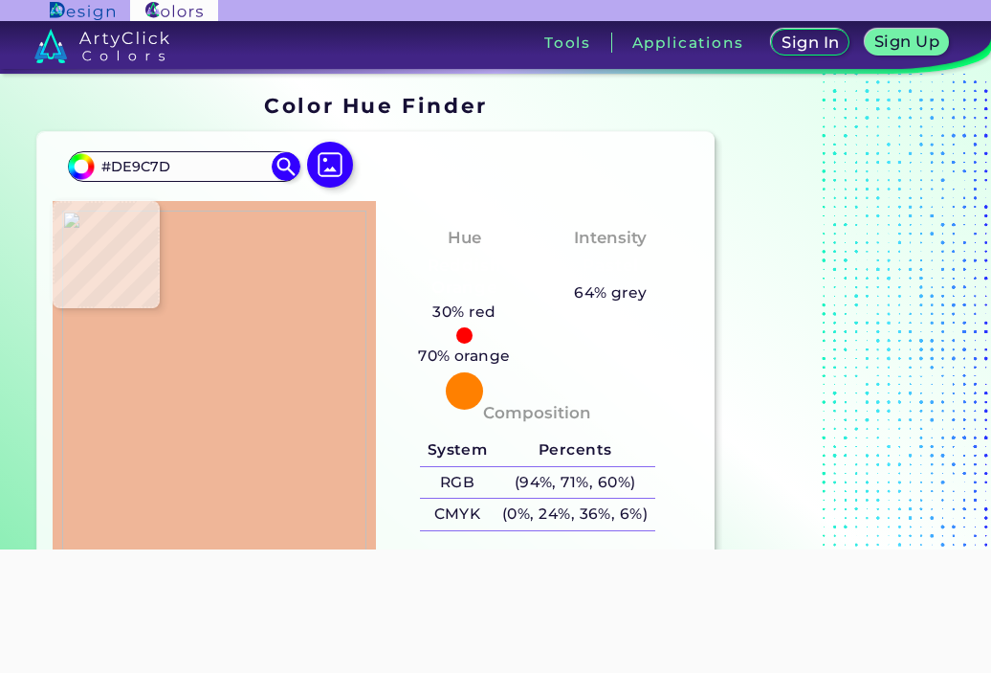
type input "#b46848"
type input "#B46848"
type input "#bfafa4"
type input "#BFAFA4"
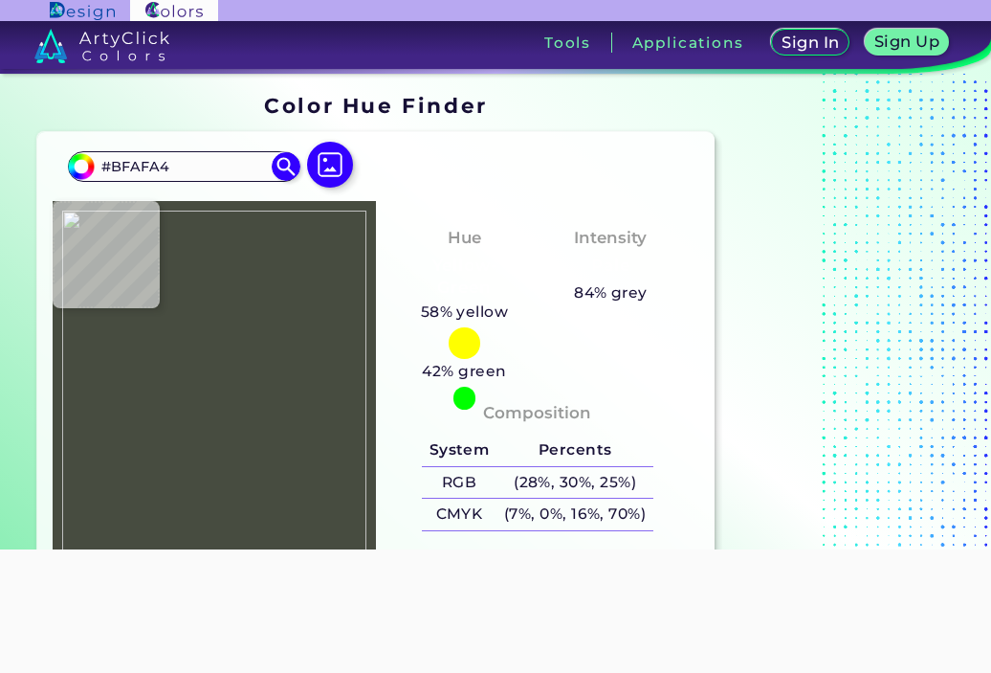
type input "#474c40"
type input "#474C40"
type input "#88857e"
type input "#88857E"
type input "#e9ae96"
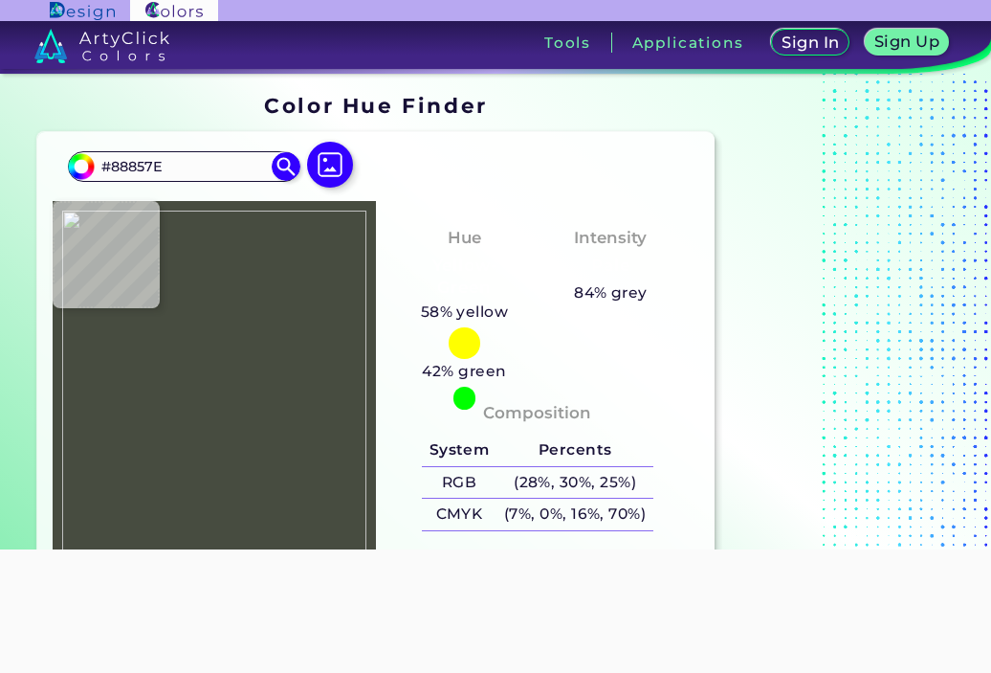
type input "#E9AE96"
type input "#dc9b7d"
type input "#DC9B7D"
type input "#f2b99f"
type input "#F2B99F"
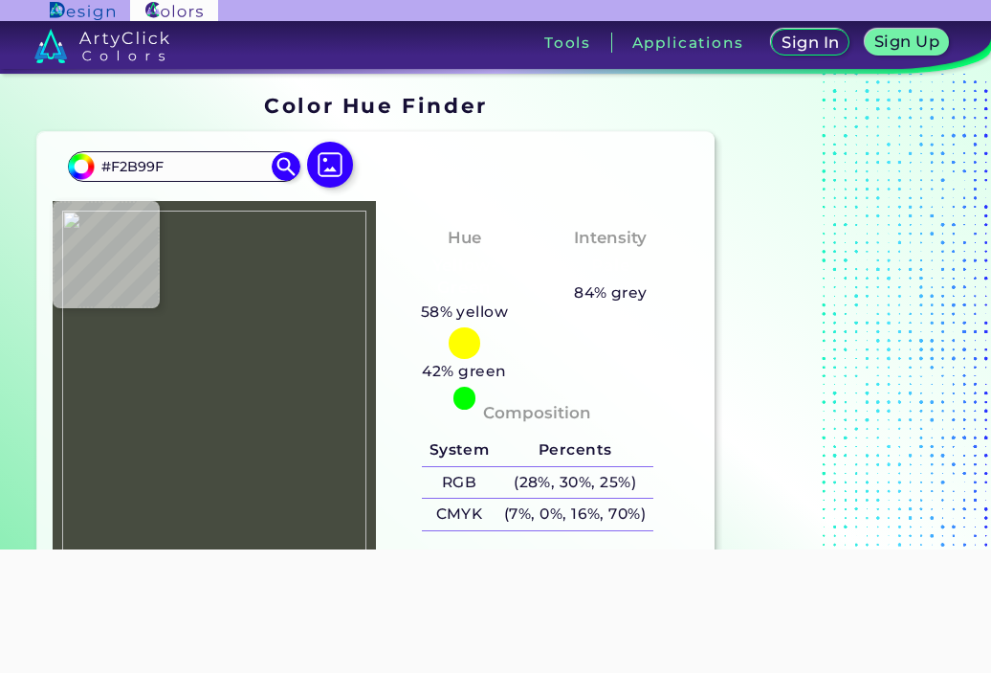
type input "#f4b89c"
type input "#F4B89C"
type input "#f6ba9e"
type input "#F6BA9E"
type input "#efb293"
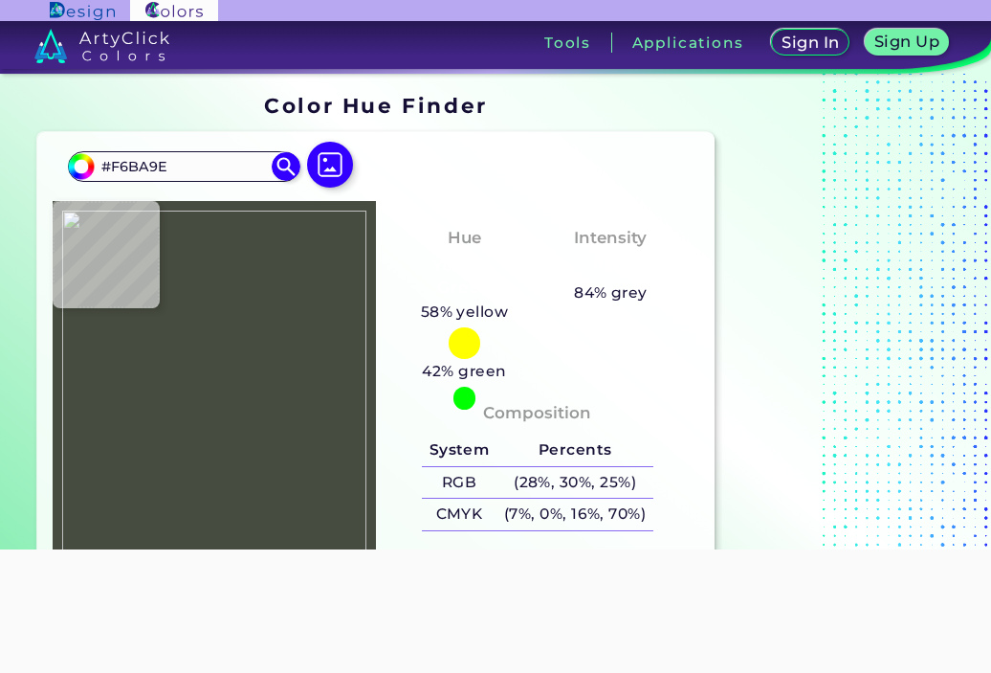
type input "#EFB293"
type input "#fdb99a"
type input "#FDB99A"
type input "#fab898"
type input "#FAB898"
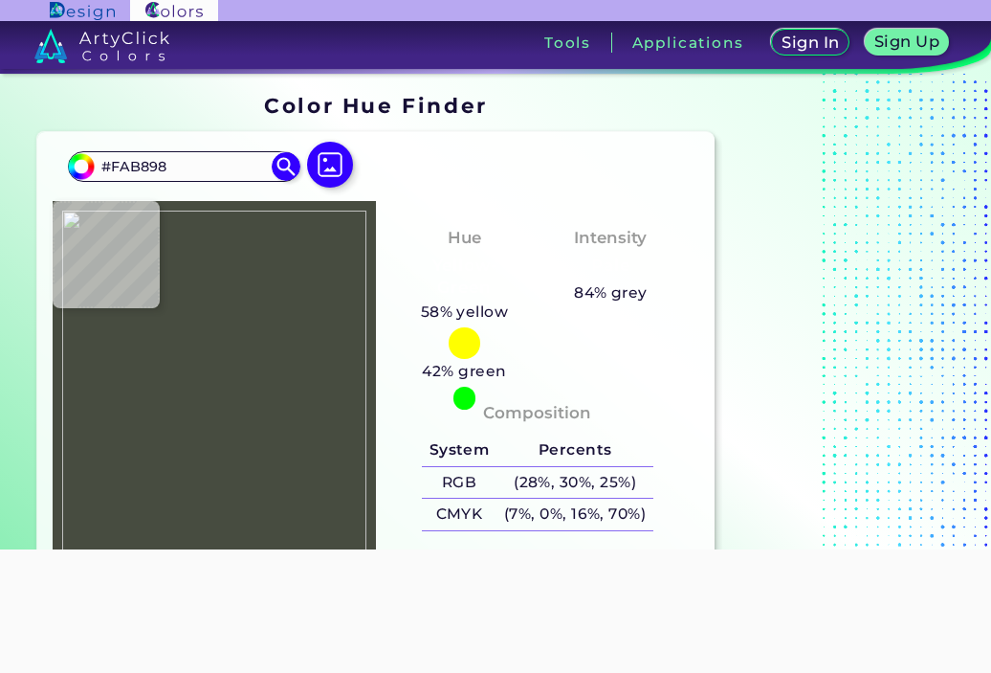
type input "#f8b797"
type input "#F8B797"
type input "#f8b696"
type input "#F8B696"
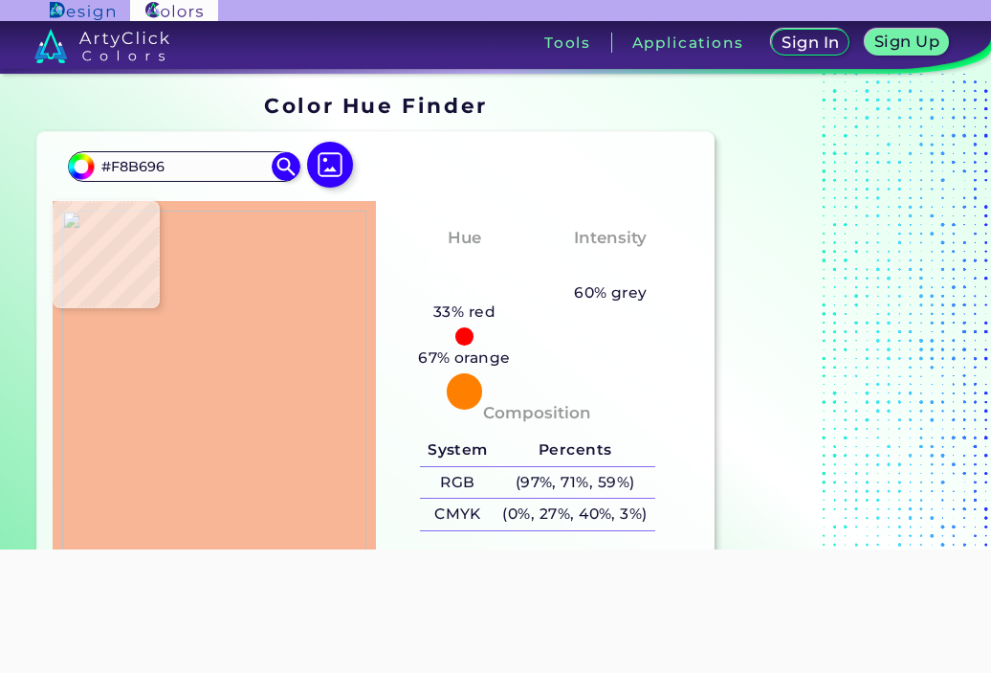
type input "#f8b797"
type input "#F8B797"
type input "#f8b99a"
type input "#F8B99A"
type input "#4a5046"
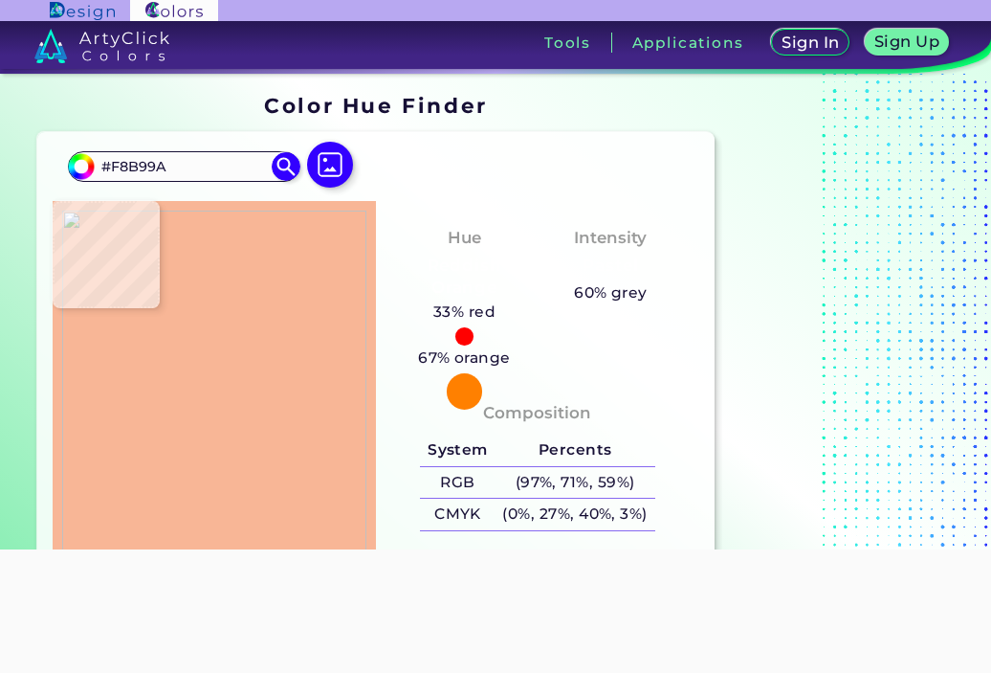
type input "#4A5046"
type input "#cf8465"
type input "#CF8465"
type input "#ebb193"
type input "#EBB193"
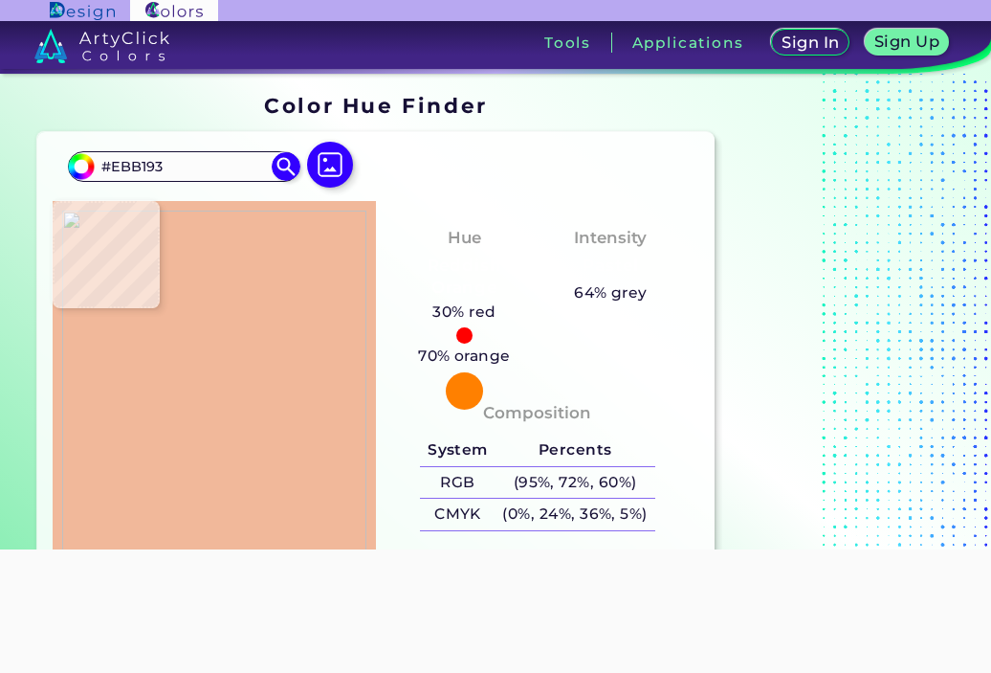
type input "#f1b89a"
type input "#F1B89A"
type input "#f2bb9d"
type input "#F2BB9D"
type input "#f2bb9e"
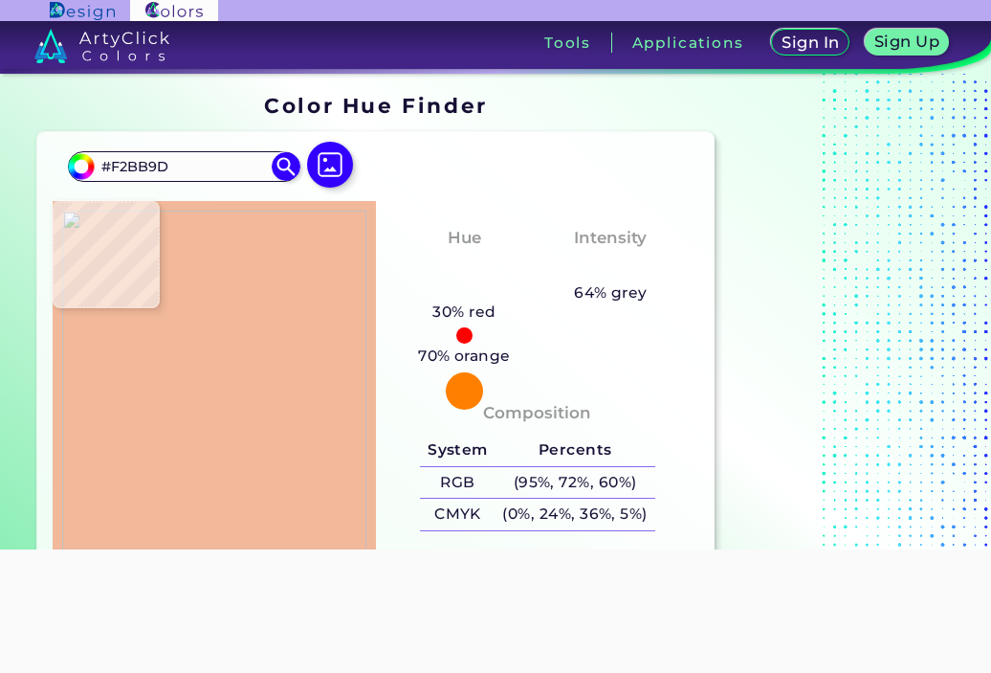
type input "#F2BB9E"
type input "#f3bc9e"
type input "#F3BC9E"
type input "#f4bd9f"
type input "#F4BD9F"
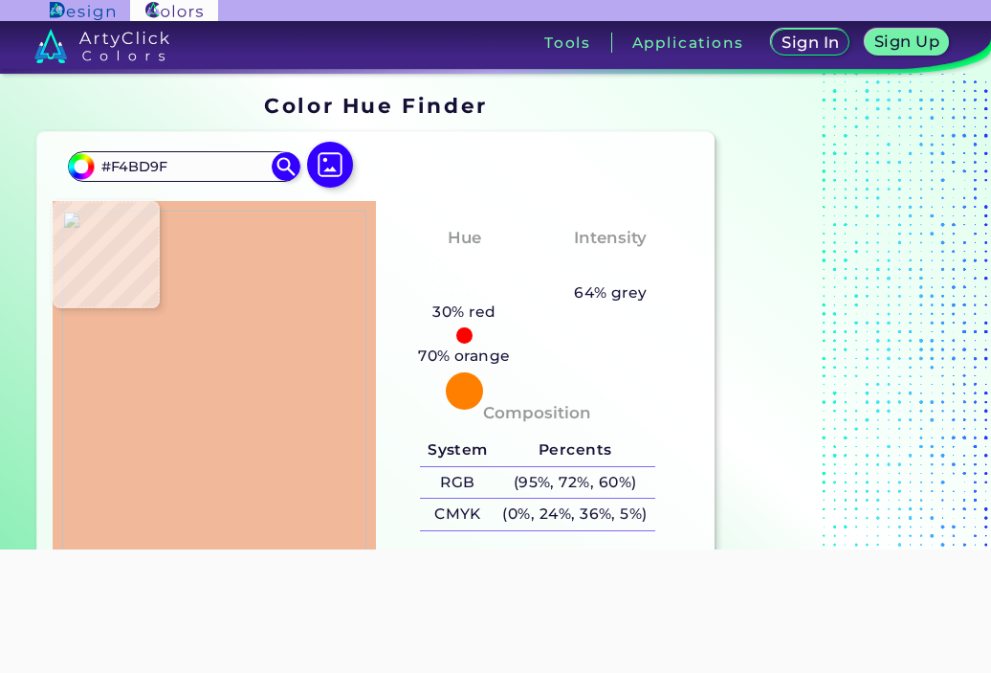
type input "#f3bc9e"
type input "#F3BC9E"
click at [247, 482] on img at bounding box center [214, 421] width 304 height 420
click at [288, 167] on img at bounding box center [285, 165] width 33 height 33
